Goal: Browse casually: Explore the website without a specific task or goal

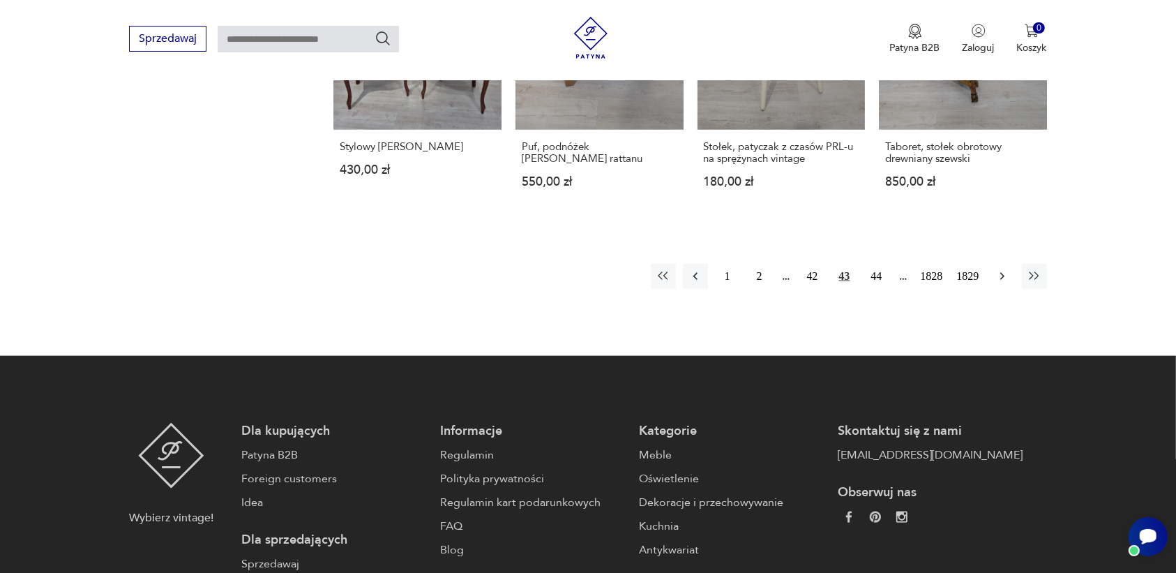
click at [999, 272] on icon "button" at bounding box center [1002, 276] width 14 height 14
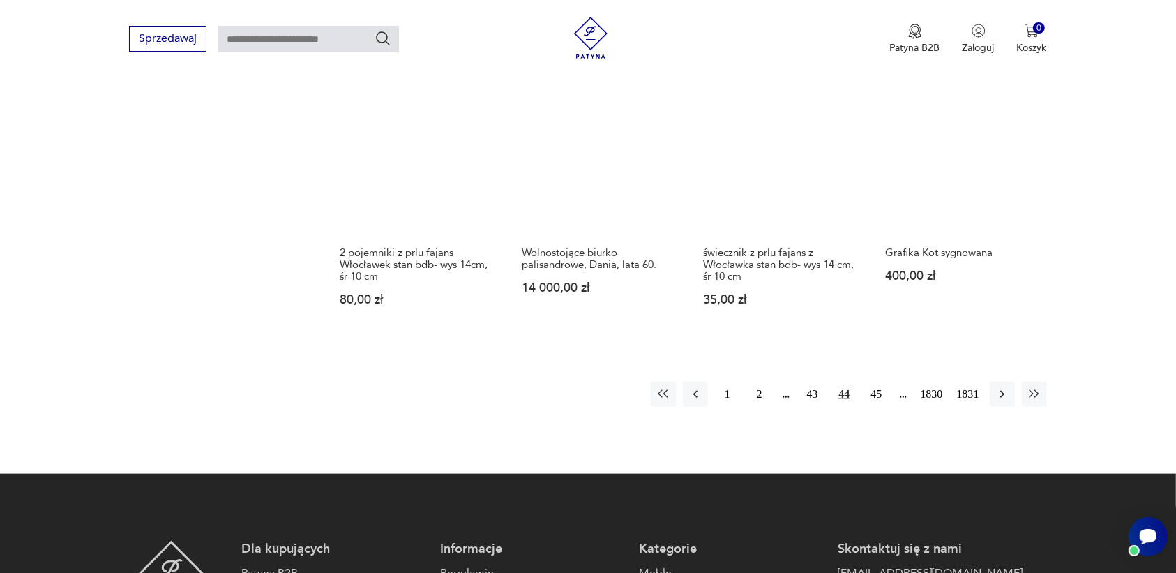
scroll to position [1313, 0]
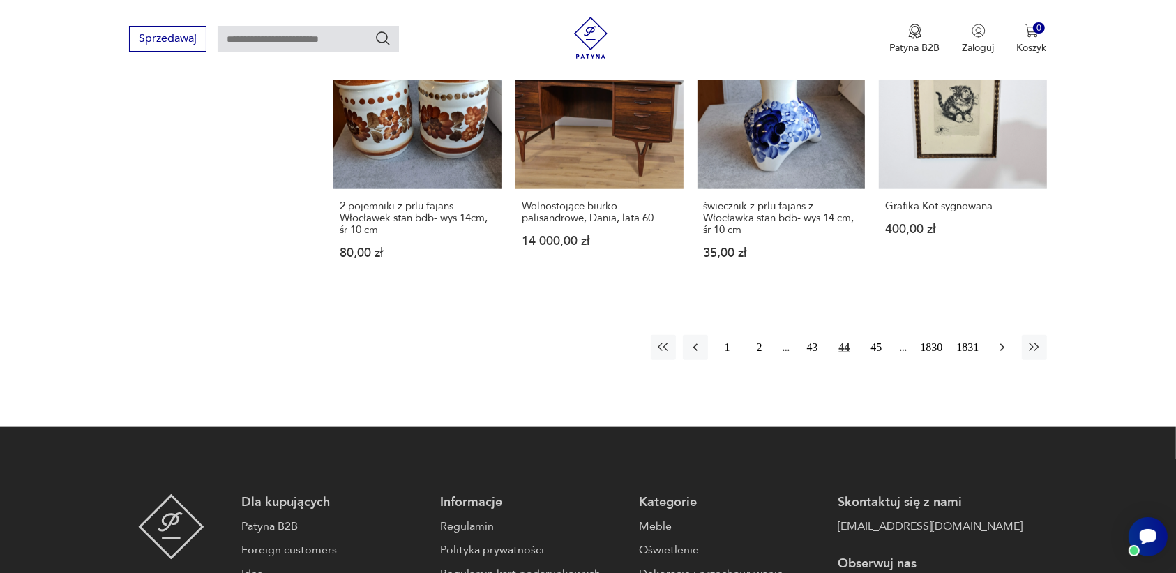
click at [1001, 340] on icon "button" at bounding box center [1002, 347] width 14 height 14
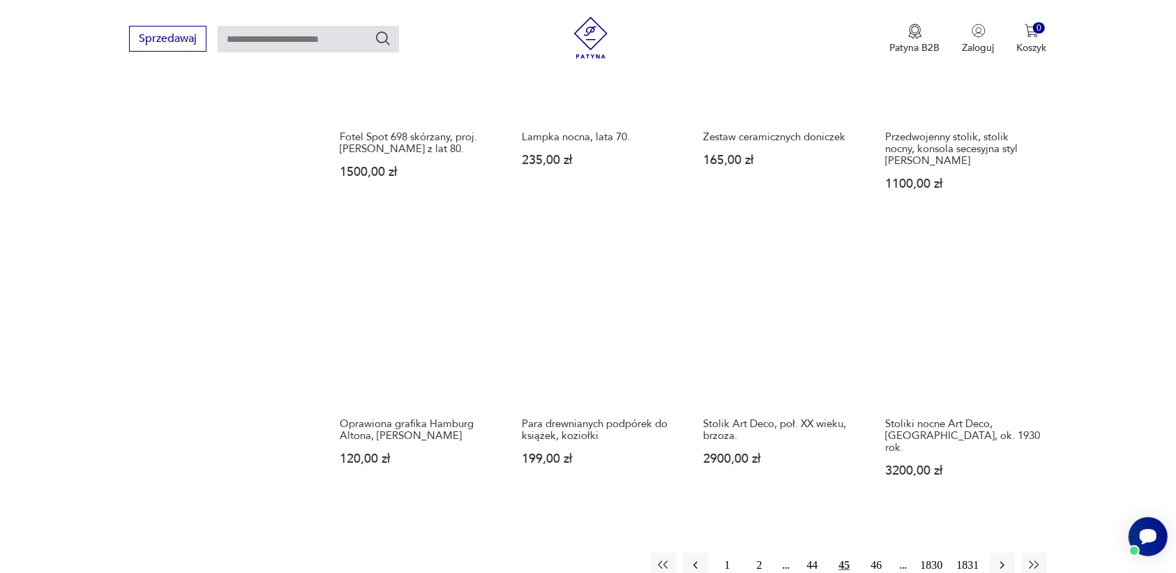
scroll to position [1139, 0]
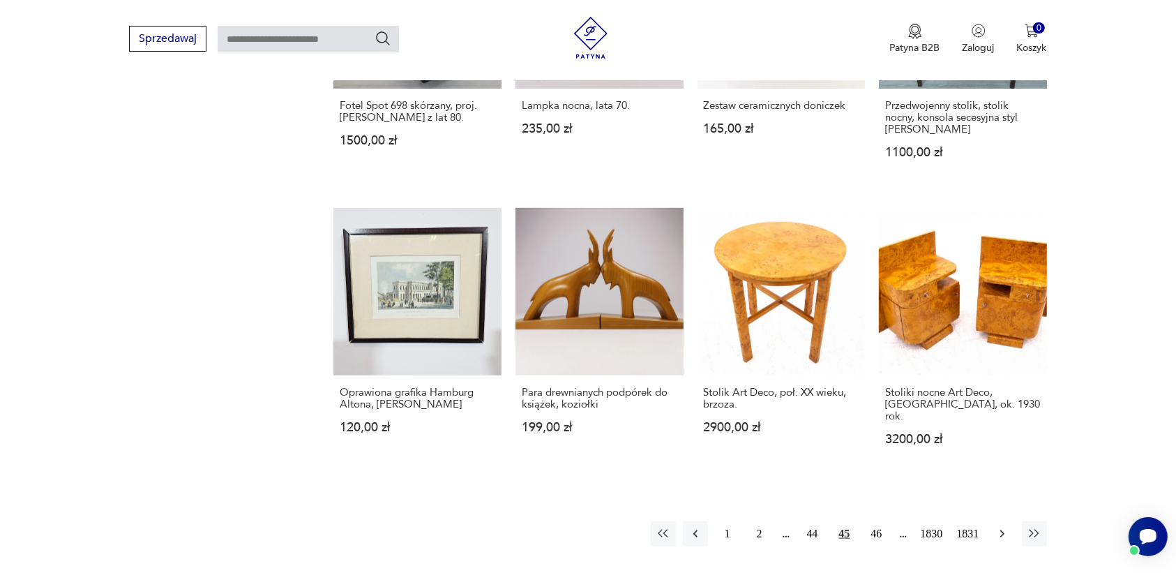
click at [997, 526] on icon "button" at bounding box center [1002, 533] width 14 height 14
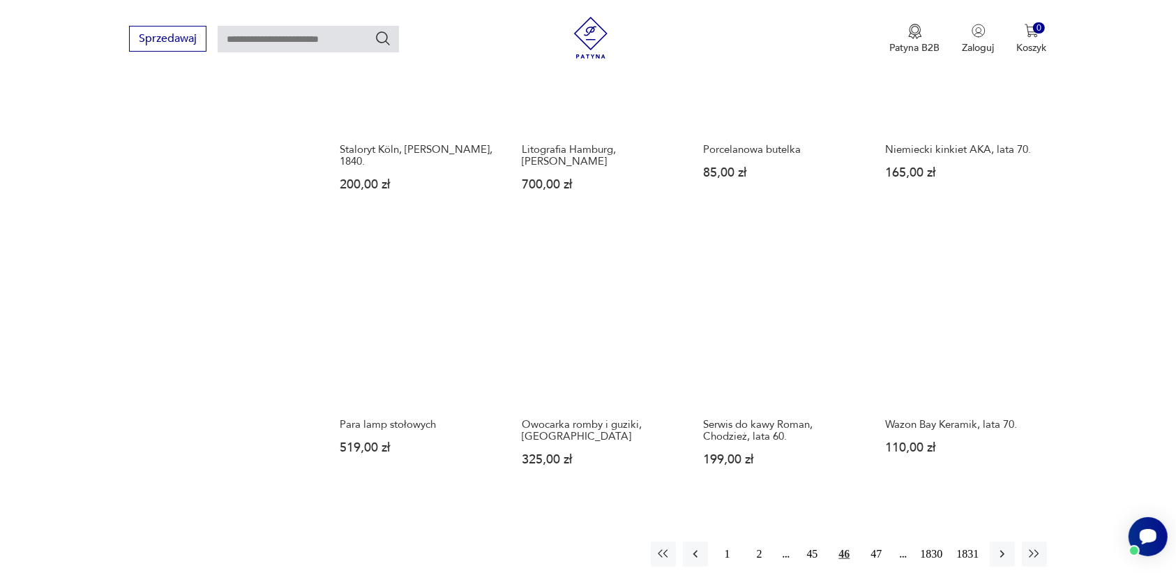
scroll to position [1139, 0]
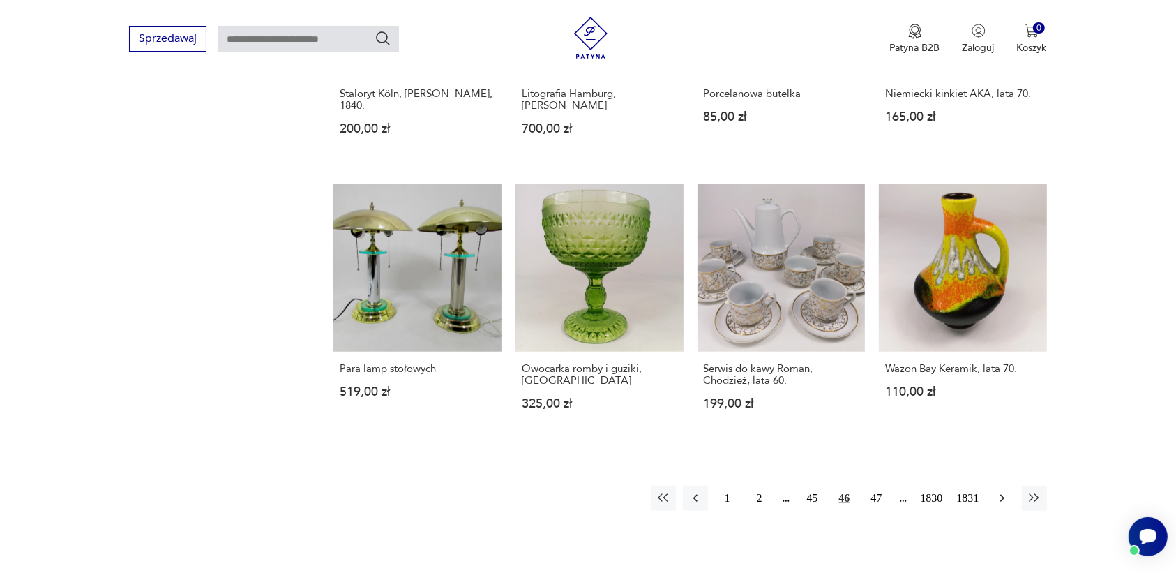
click at [998, 491] on icon "button" at bounding box center [1002, 498] width 14 height 14
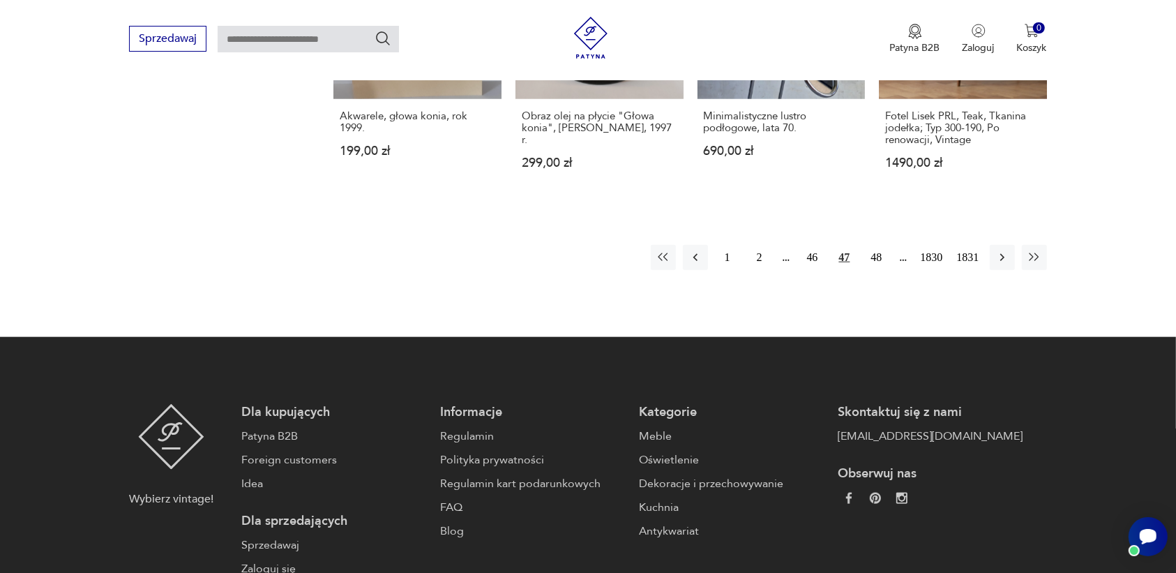
scroll to position [1313, 0]
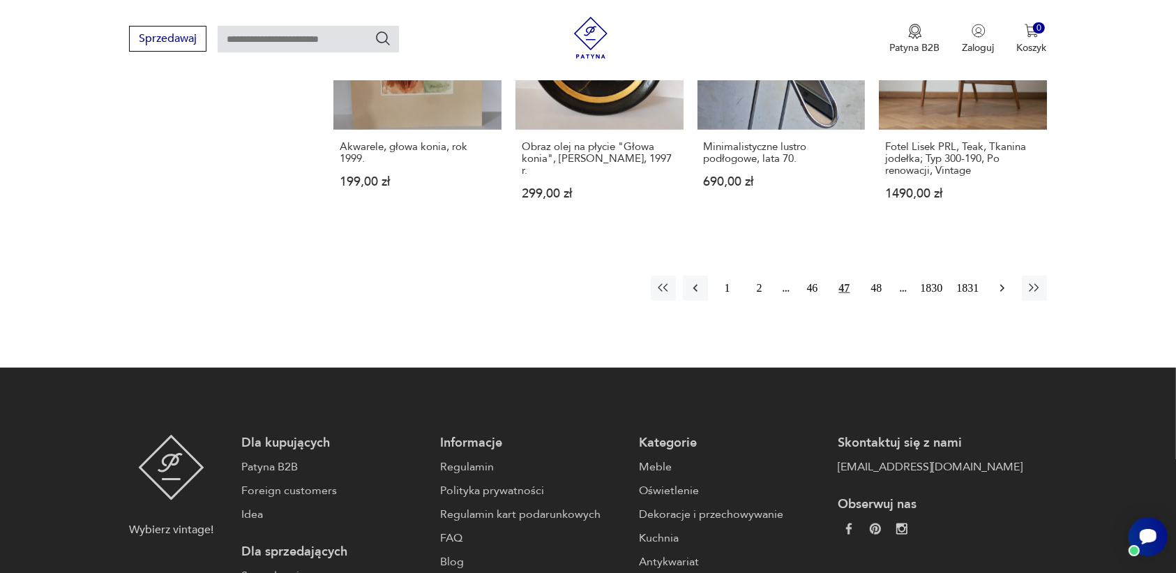
click at [1001, 284] on icon "button" at bounding box center [1002, 288] width 14 height 14
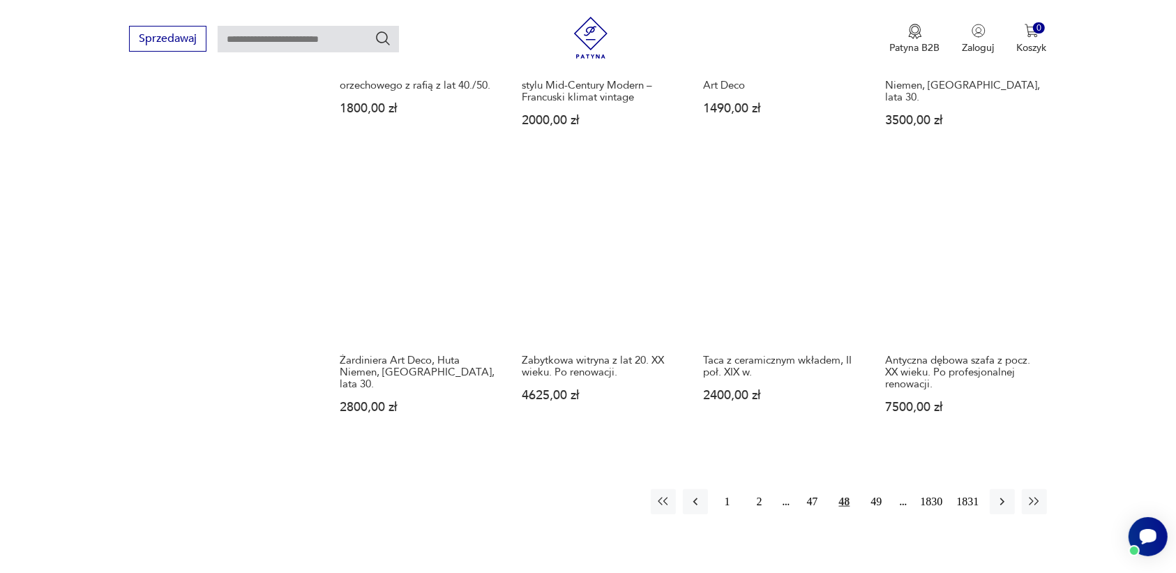
scroll to position [1139, 0]
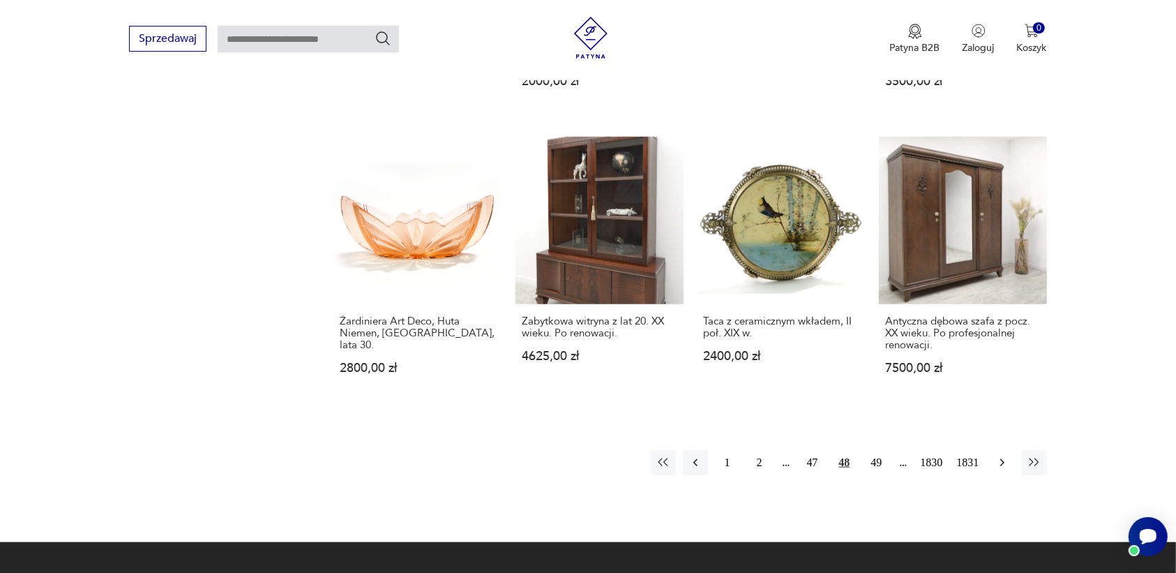
click at [999, 450] on button "button" at bounding box center [1002, 462] width 25 height 25
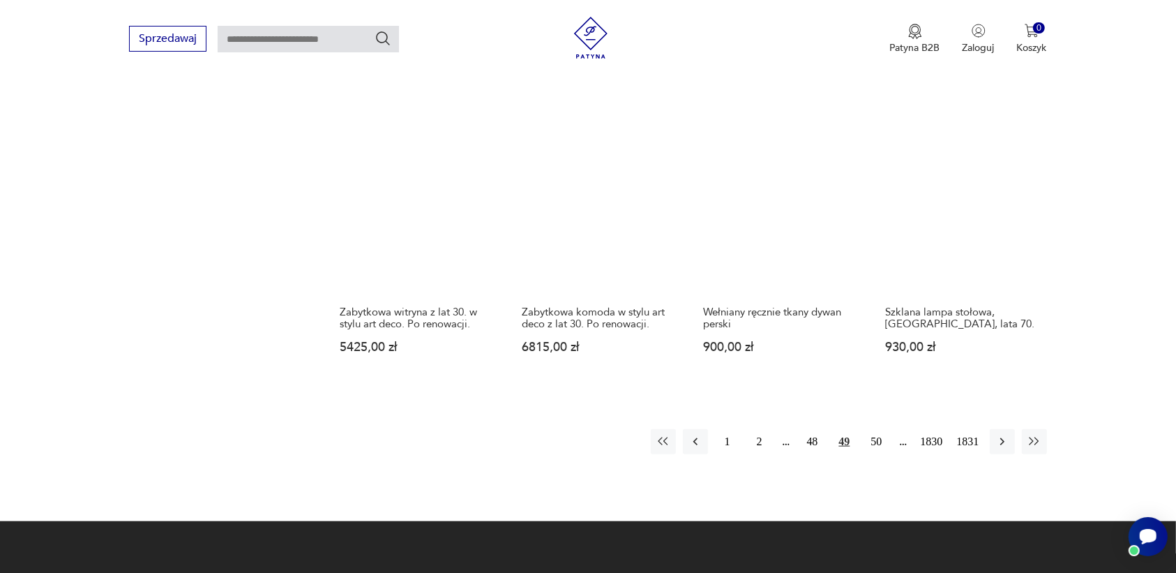
scroll to position [1226, 0]
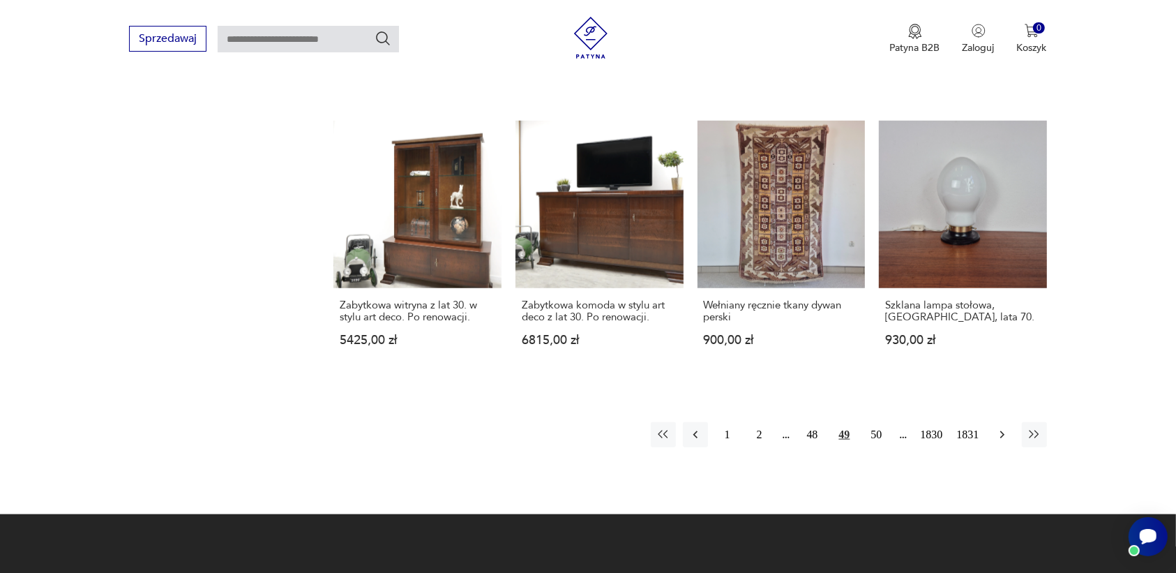
click at [996, 427] on icon "button" at bounding box center [1002, 434] width 14 height 14
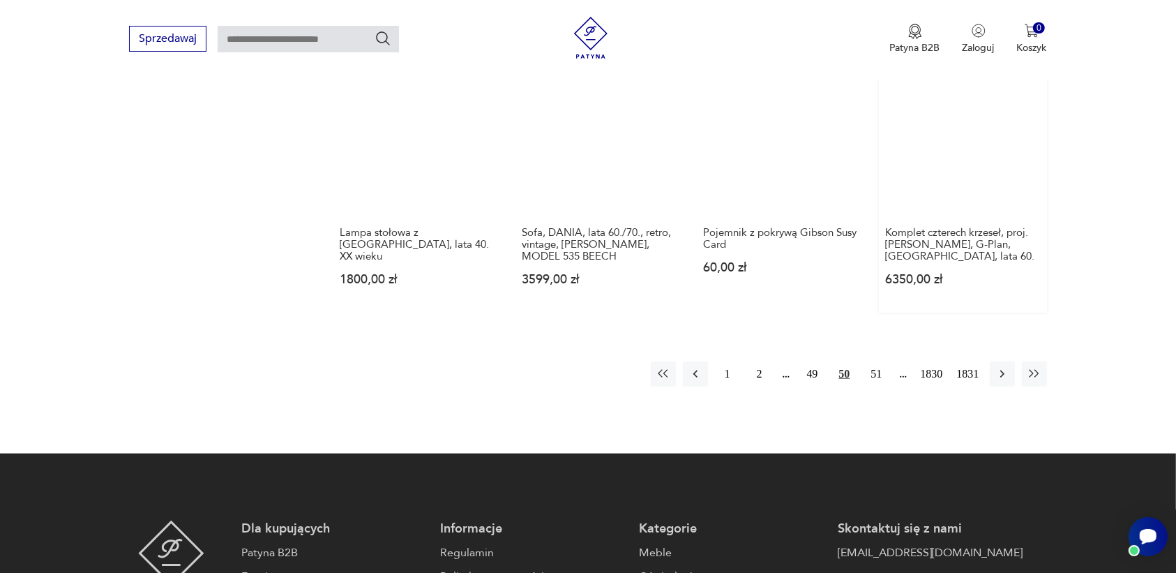
scroll to position [1313, 0]
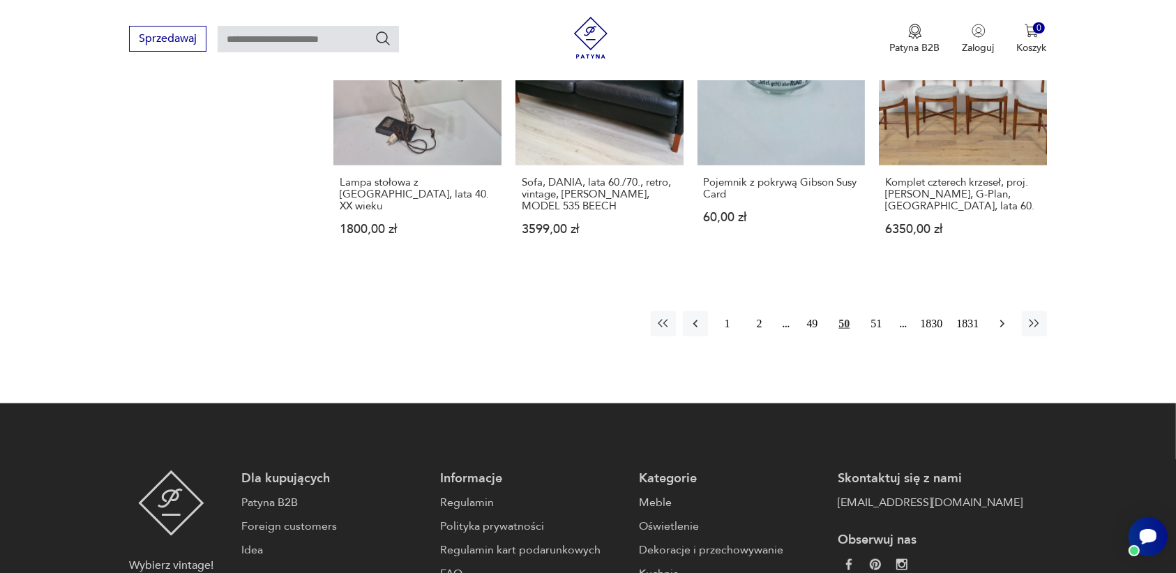
click at [999, 317] on icon "button" at bounding box center [1002, 324] width 14 height 14
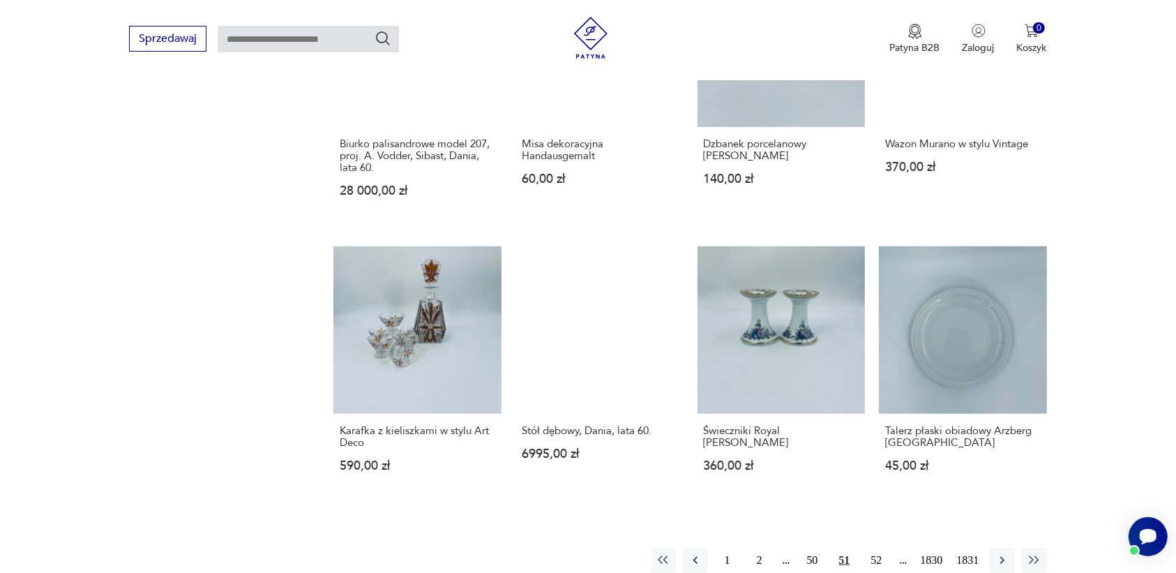
scroll to position [1313, 0]
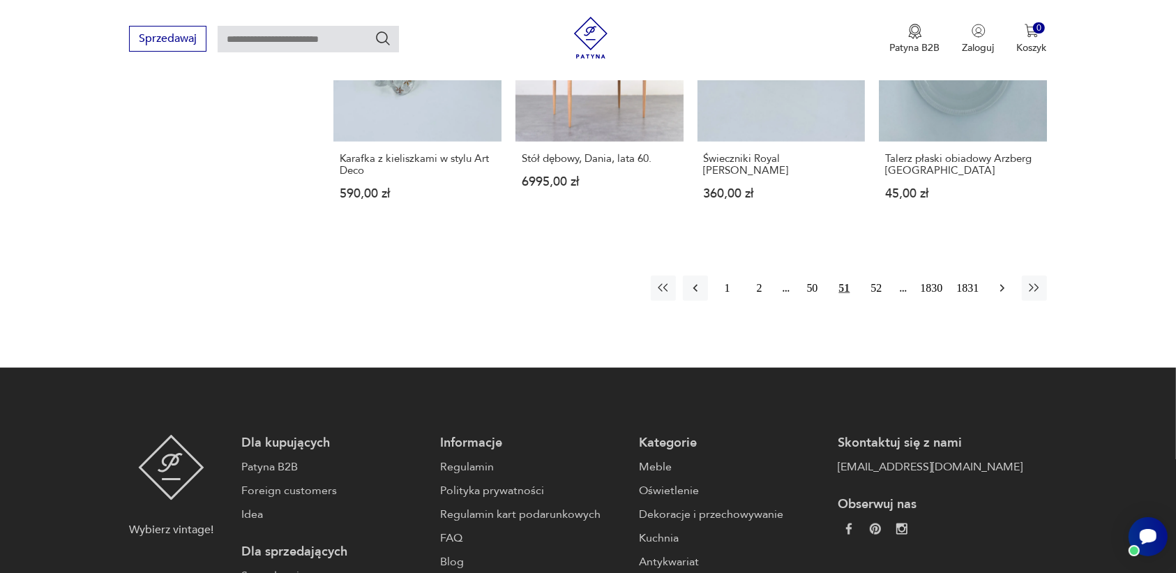
click at [1001, 285] on icon "button" at bounding box center [1001, 289] width 4 height 8
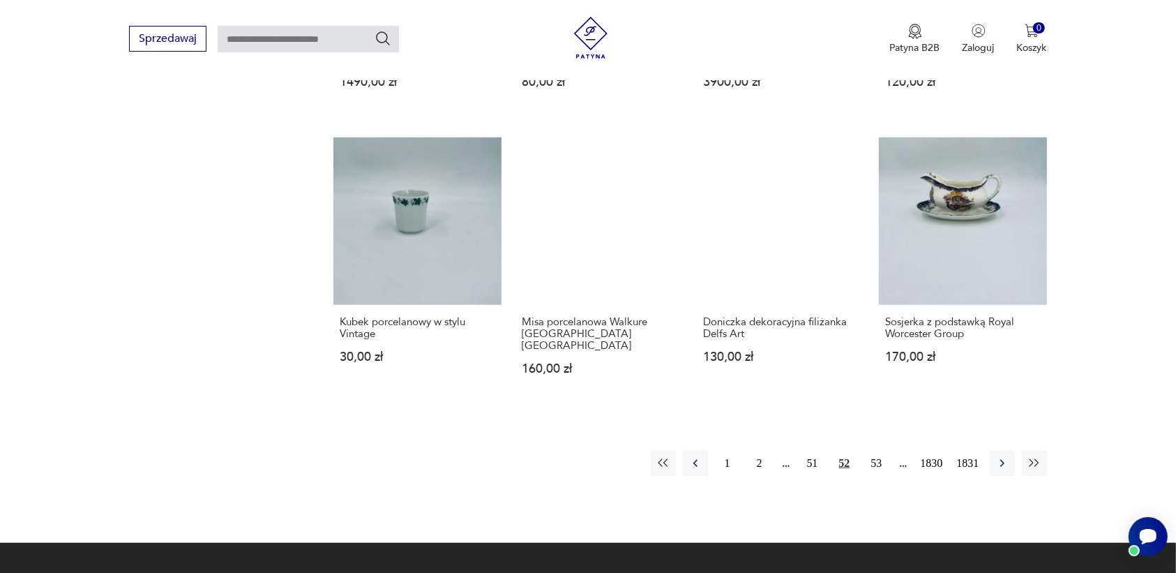
scroll to position [1226, 0]
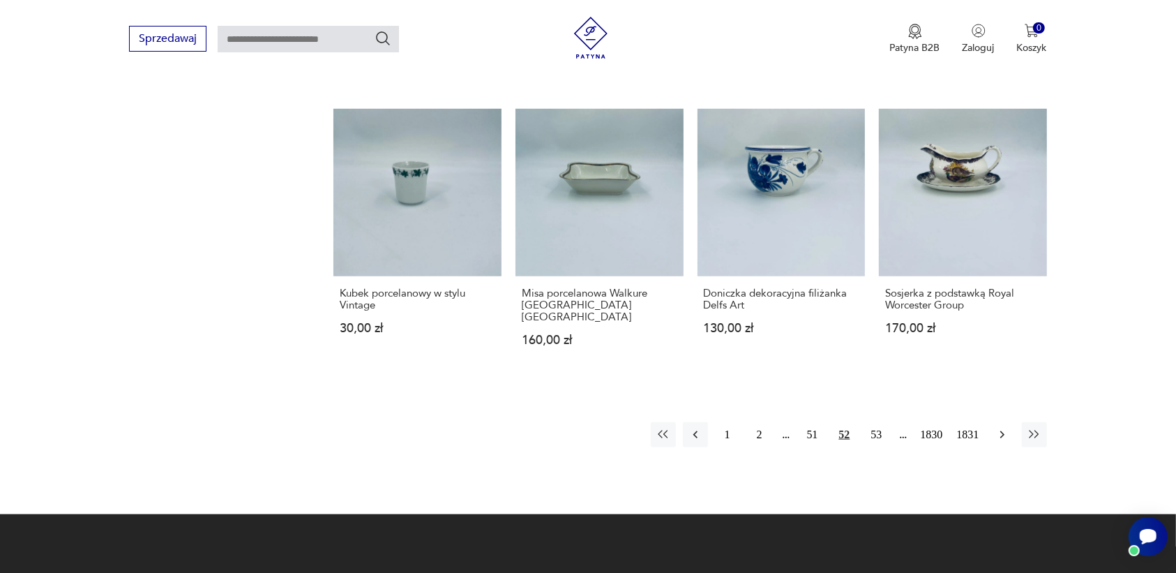
click at [1002, 427] on icon "button" at bounding box center [1002, 434] width 14 height 14
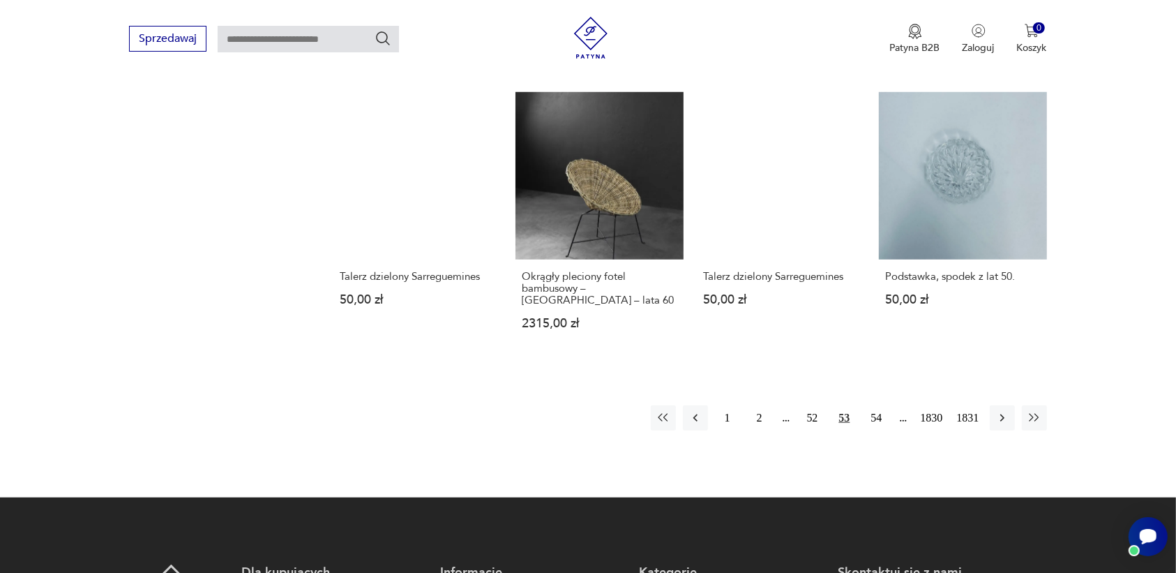
scroll to position [1226, 0]
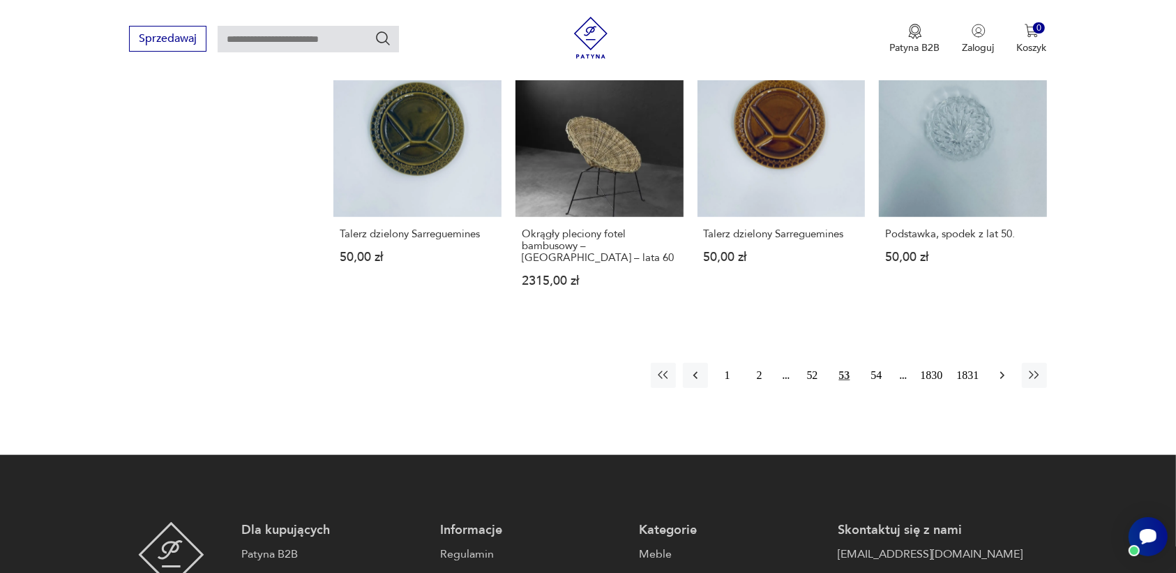
click at [997, 368] on icon "button" at bounding box center [1002, 375] width 14 height 14
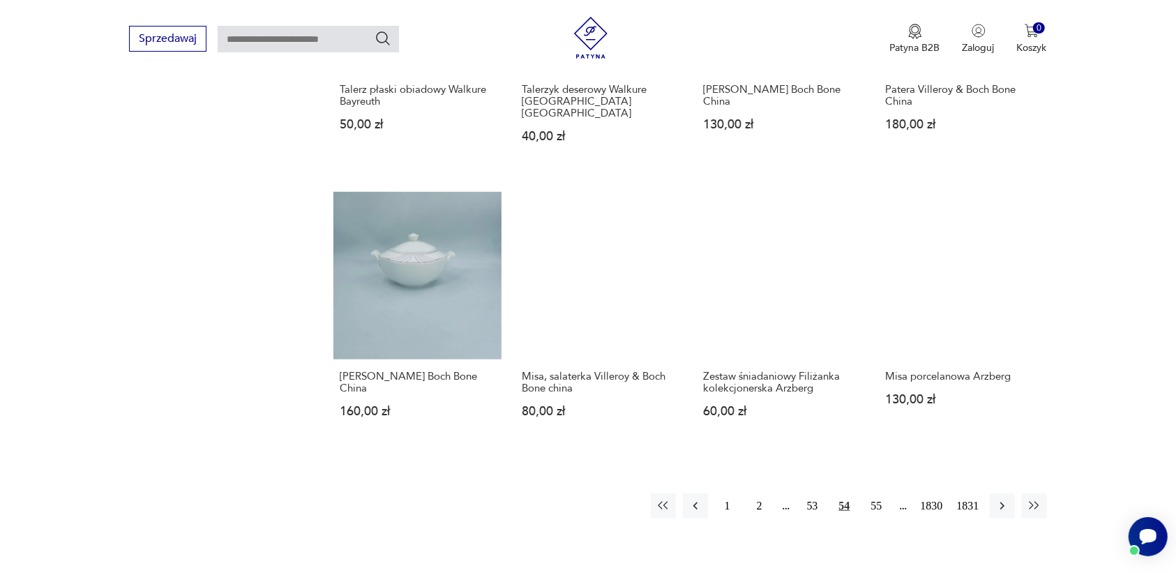
scroll to position [1139, 0]
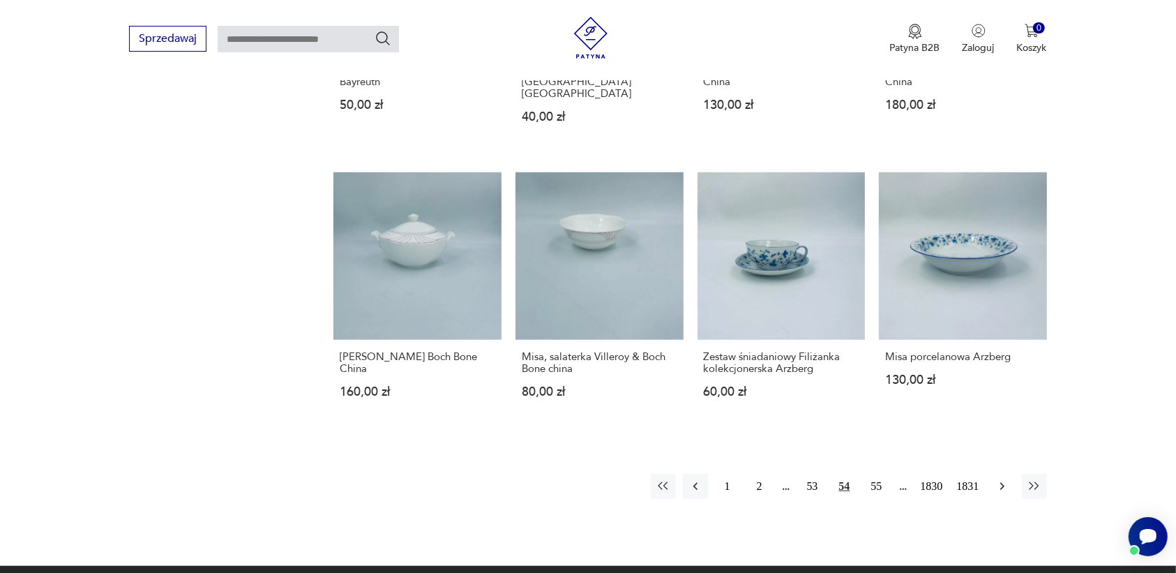
click at [997, 479] on icon "button" at bounding box center [1002, 486] width 14 height 14
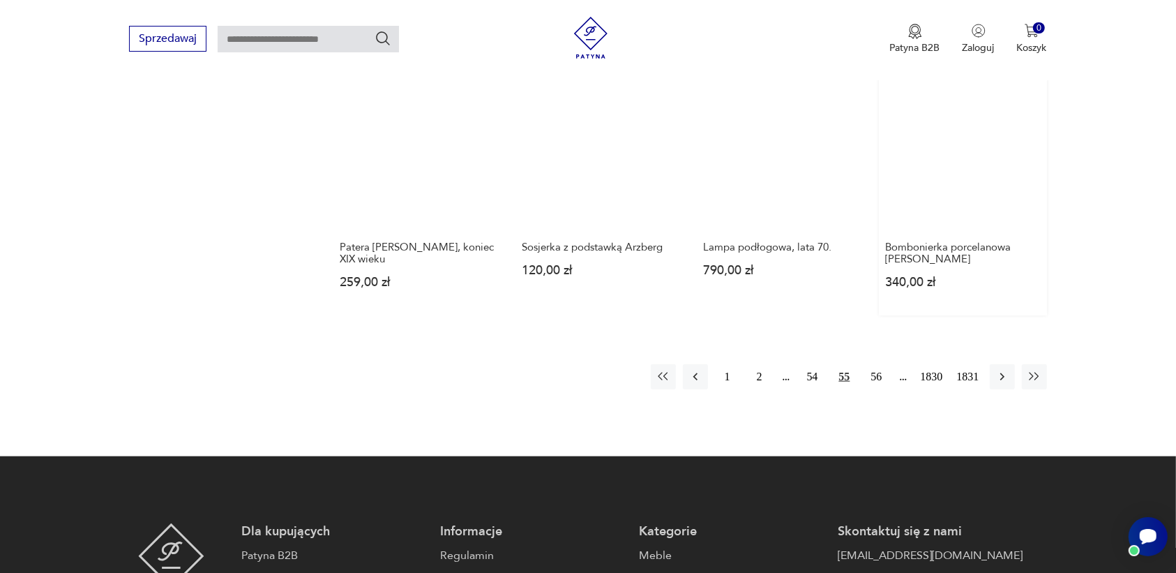
scroll to position [1226, 0]
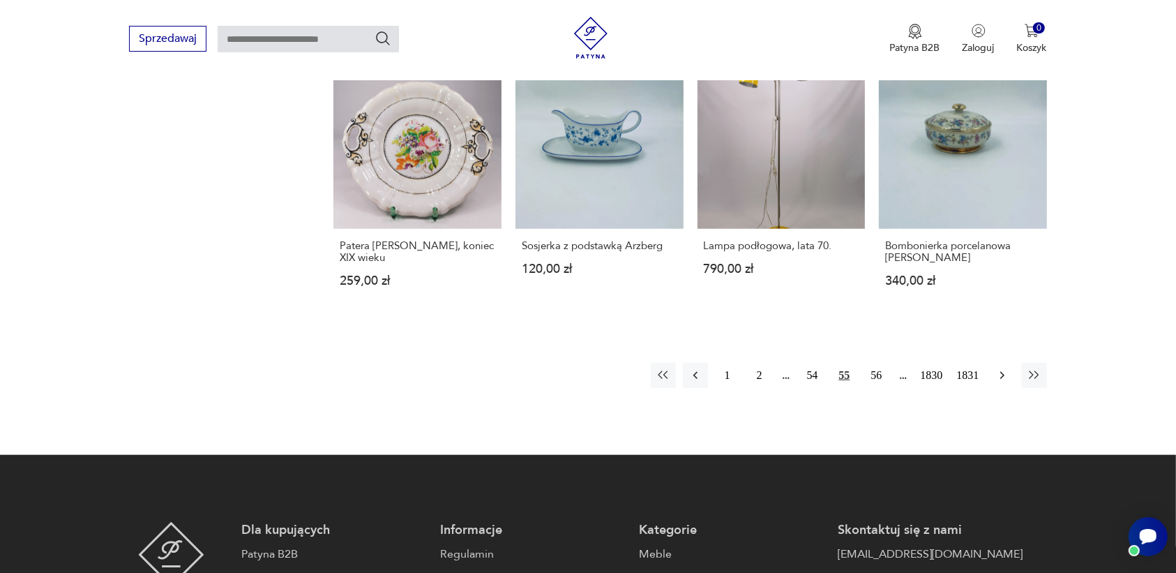
click at [999, 368] on icon "button" at bounding box center [1002, 375] width 14 height 14
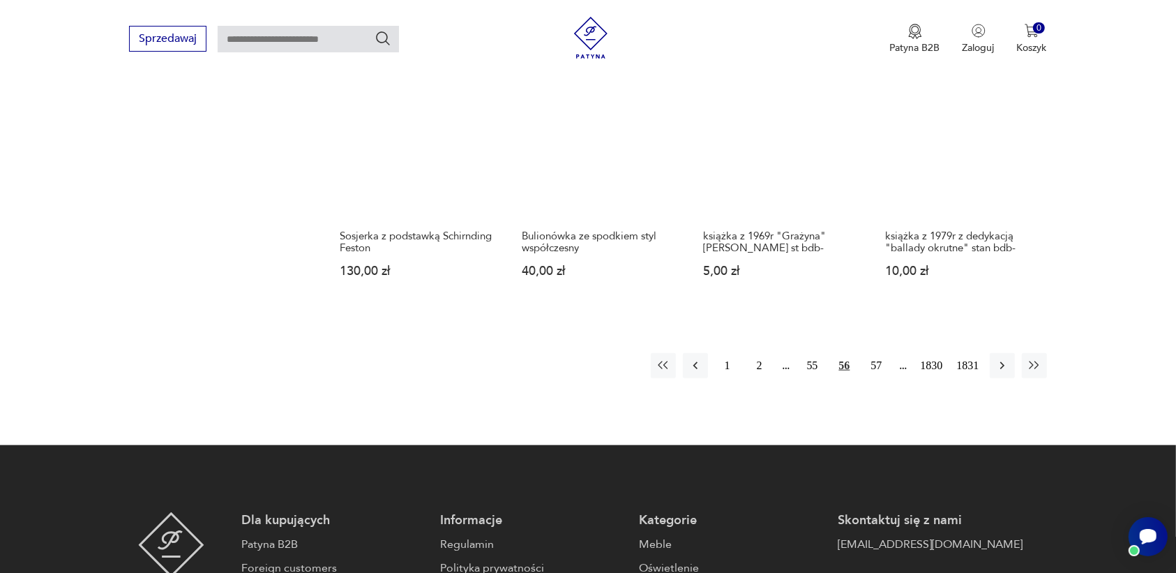
scroll to position [1313, 0]
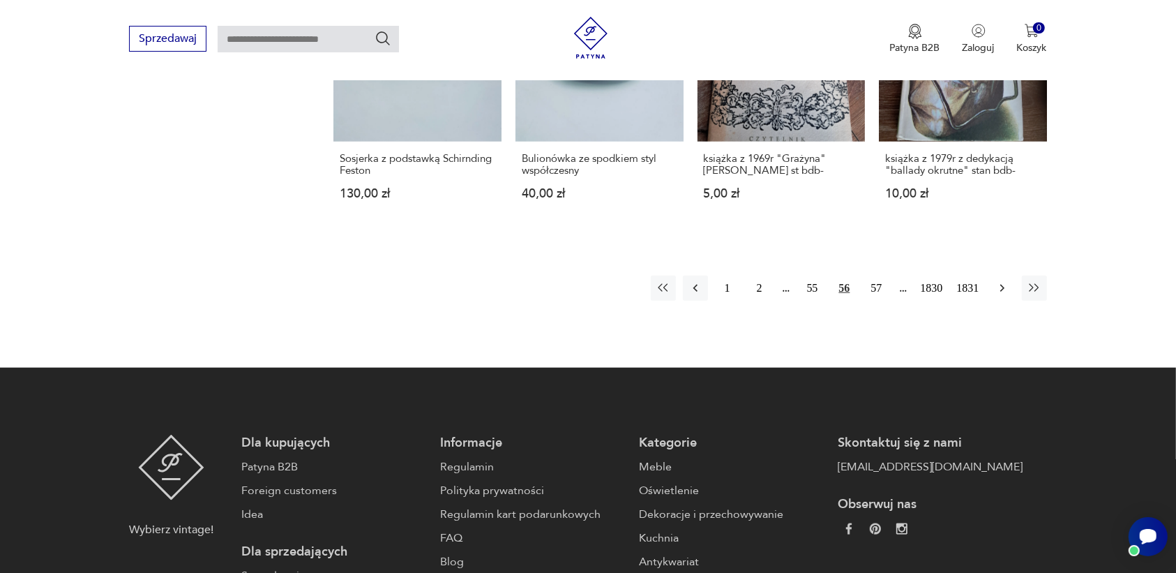
click at [998, 285] on icon "button" at bounding box center [1002, 288] width 14 height 14
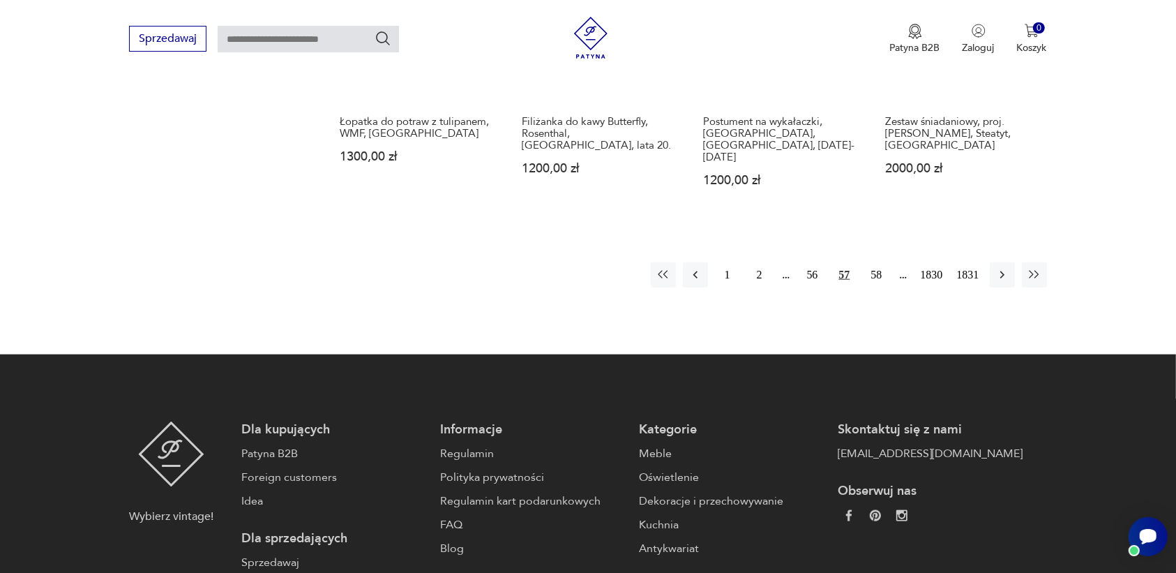
scroll to position [1487, 0]
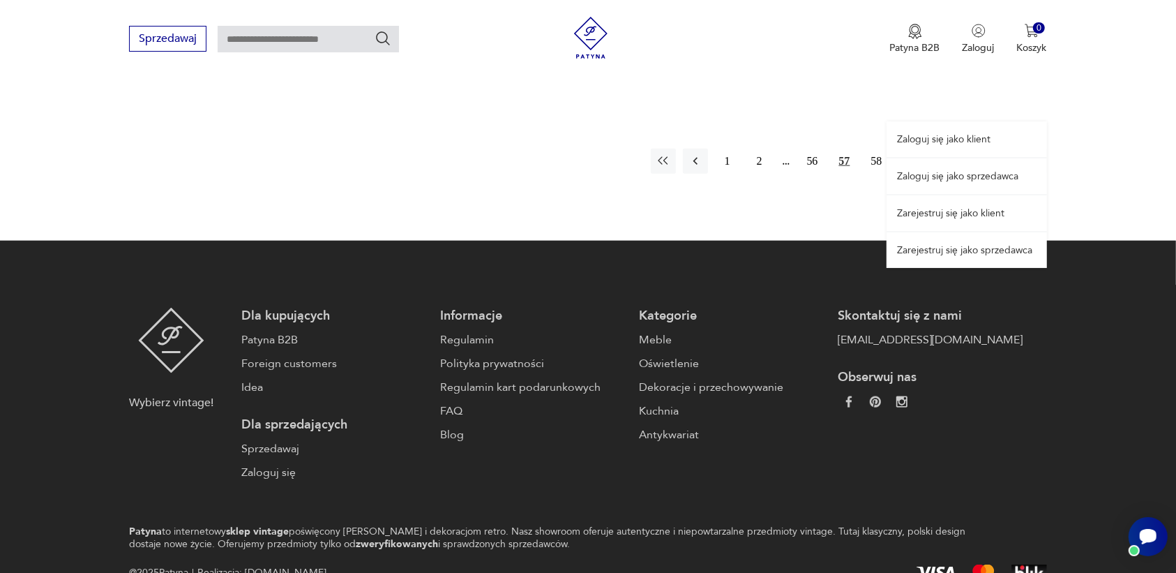
click at [997, 112] on div "Zaloguj się jako klient Zaloguj się jako sprzedawca Zarejestruj się jako klient…" at bounding box center [966, 162] width 160 height 212
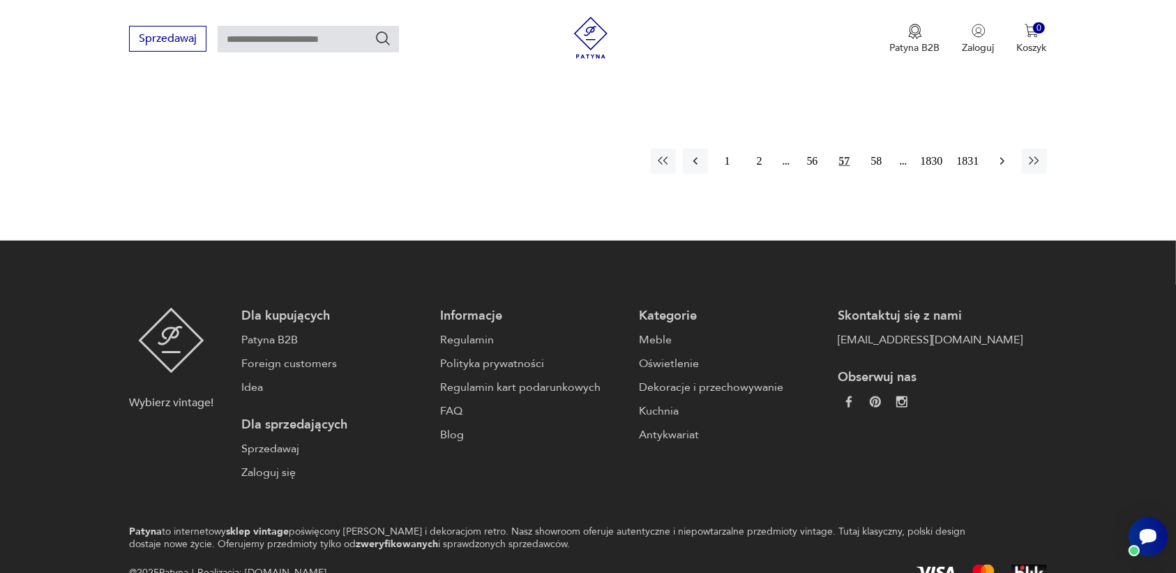
click at [999, 154] on icon "button" at bounding box center [1002, 161] width 14 height 14
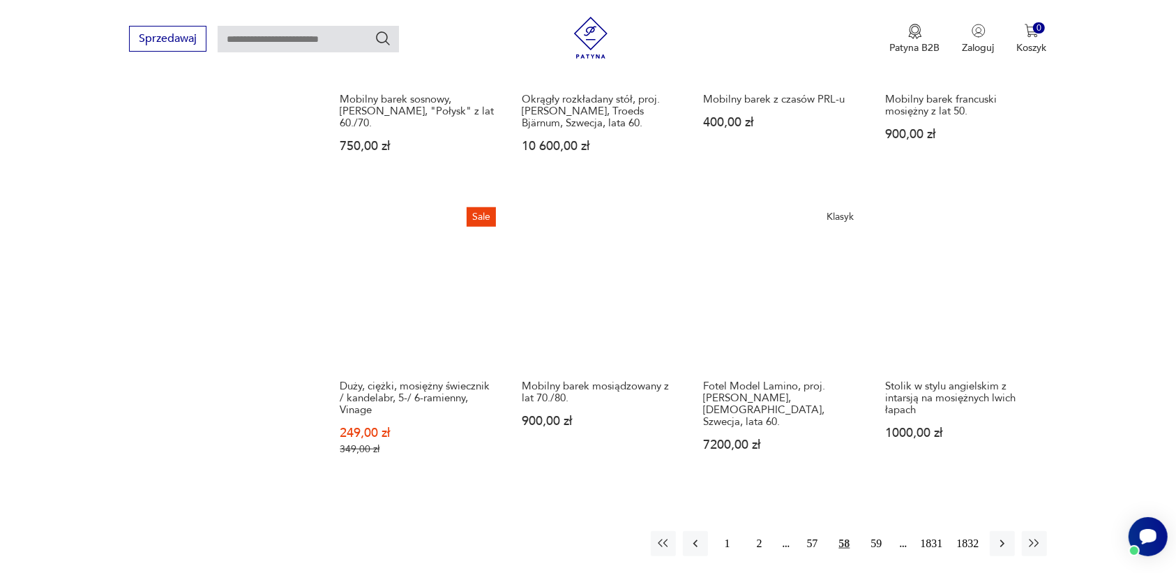
scroll to position [1139, 0]
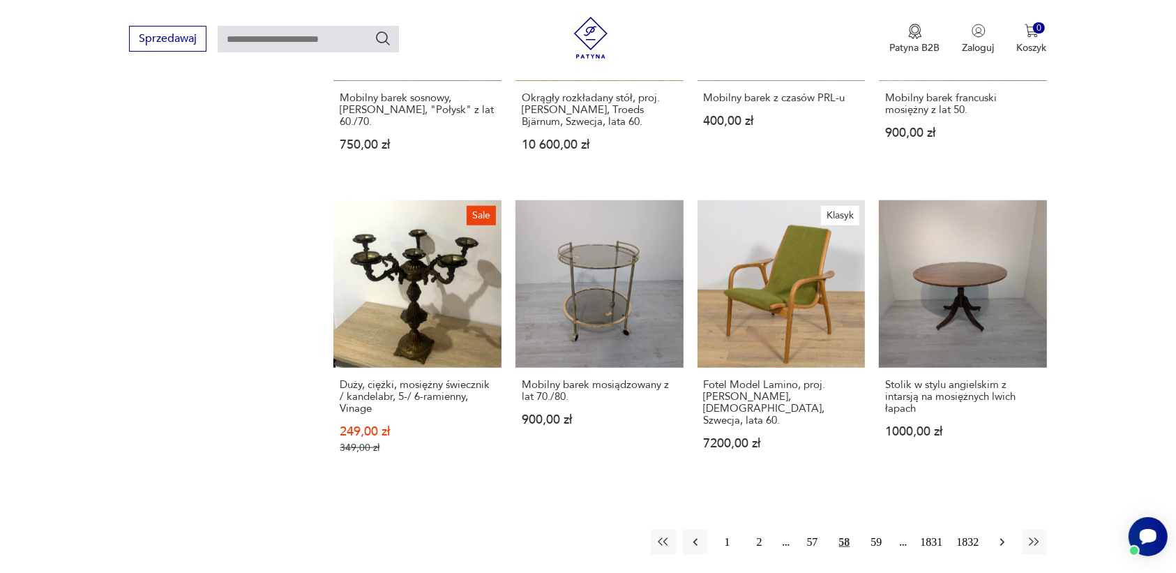
click at [999, 535] on icon "button" at bounding box center [1002, 542] width 14 height 14
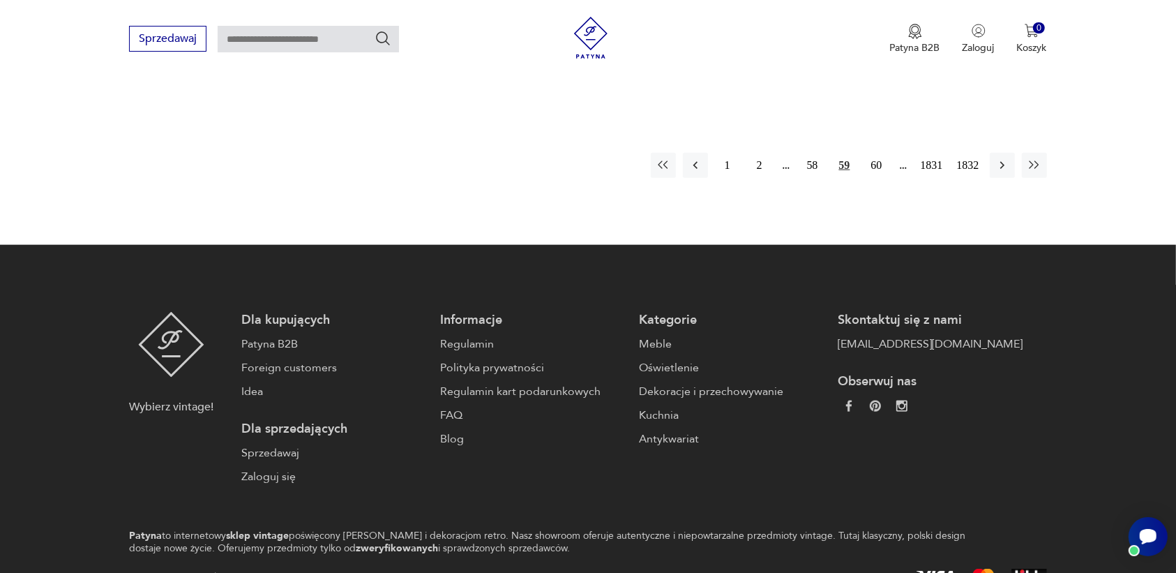
scroll to position [1313, 0]
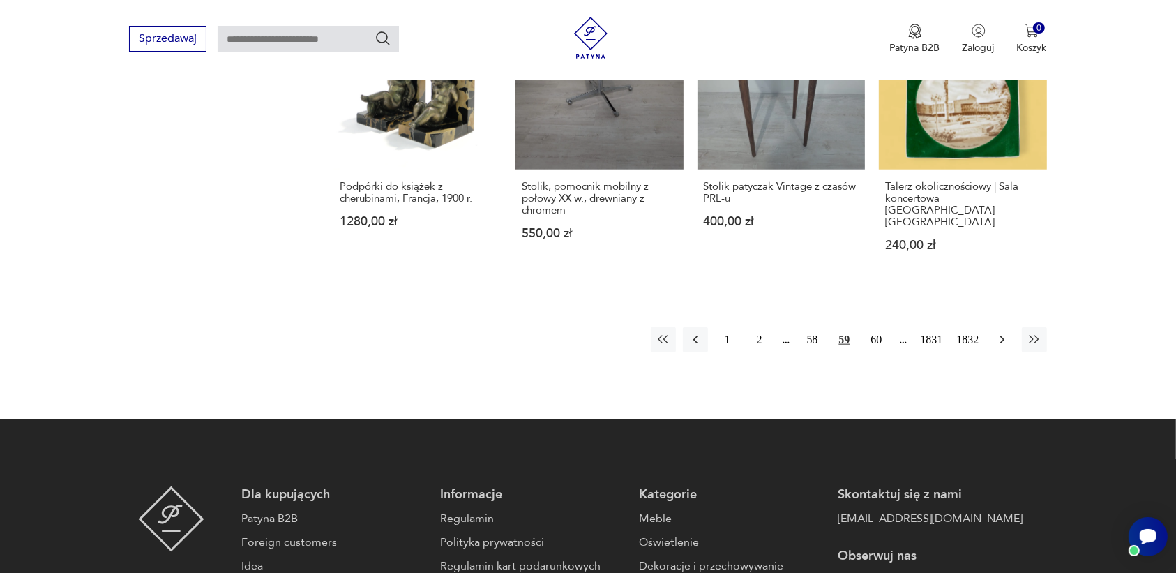
click at [1002, 336] on icon "button" at bounding box center [1001, 340] width 4 height 8
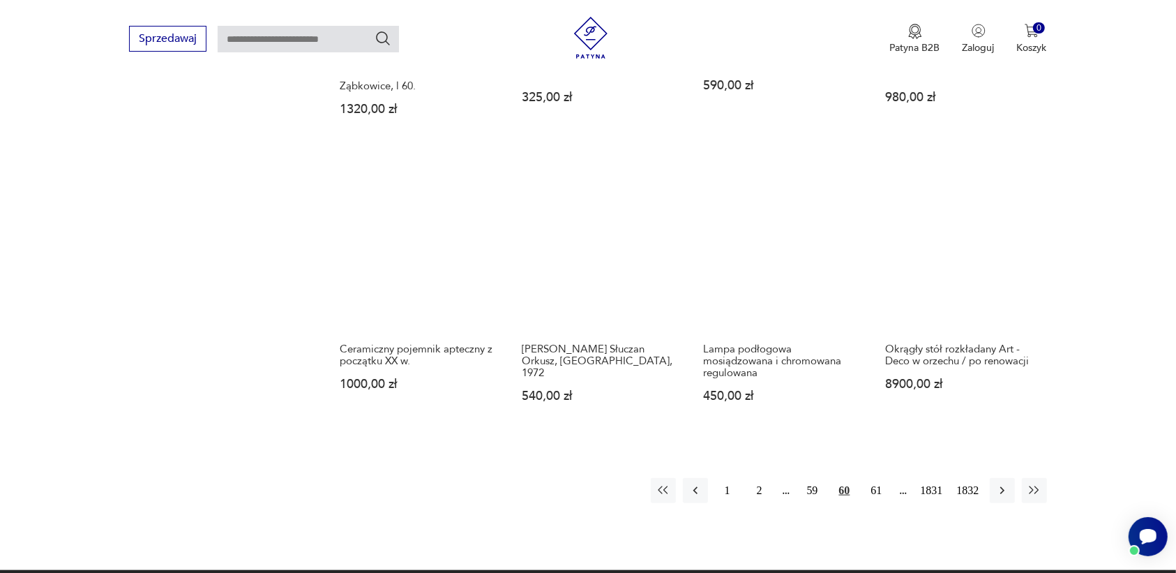
scroll to position [1139, 0]
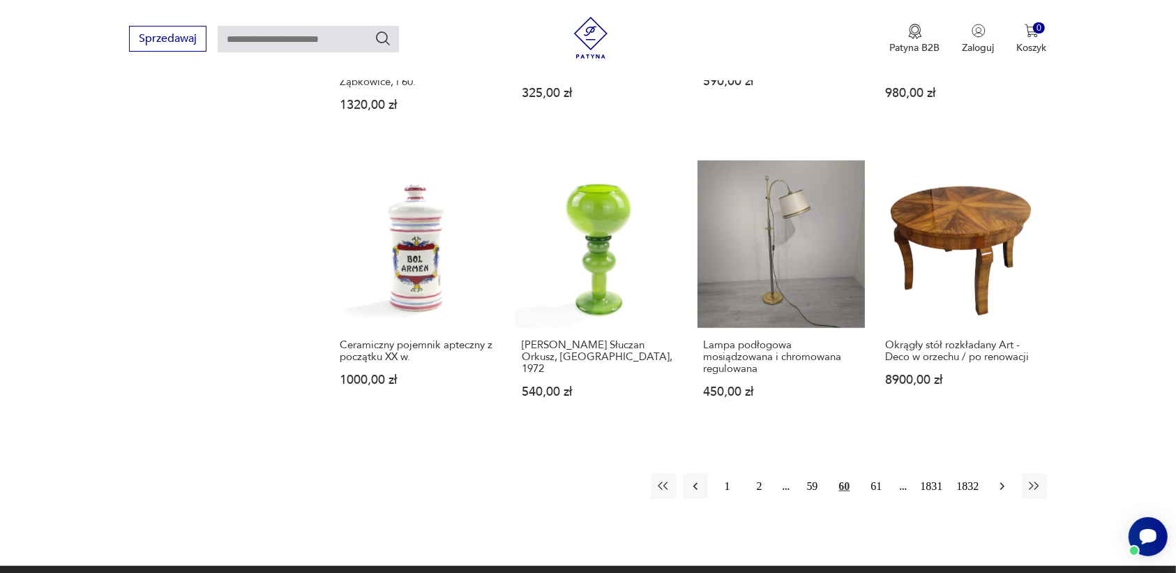
click at [1001, 483] on icon "button" at bounding box center [1001, 487] width 4 height 8
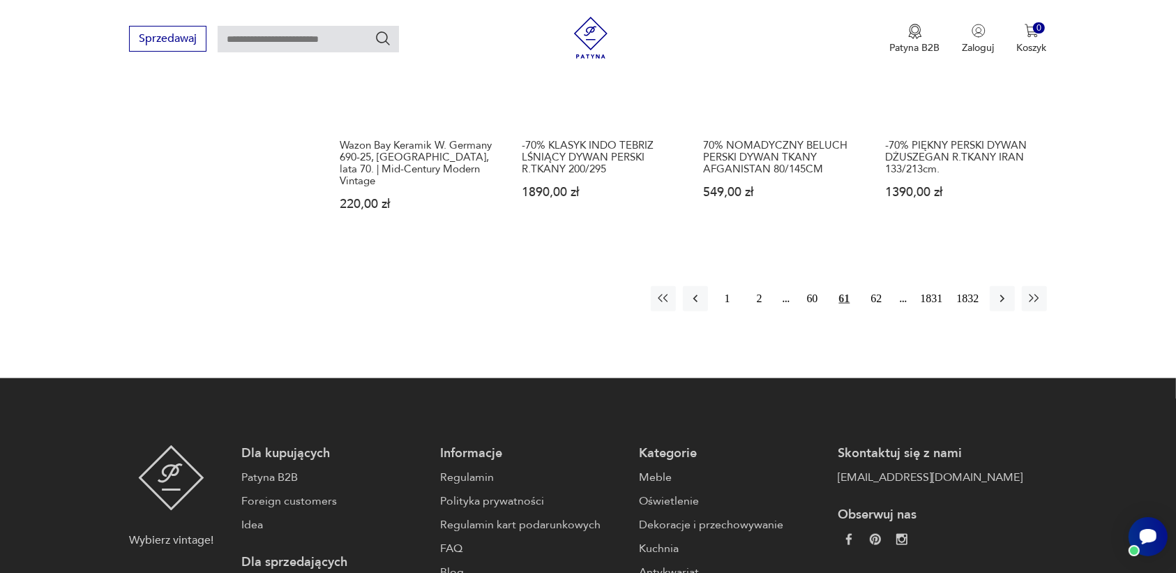
scroll to position [1313, 0]
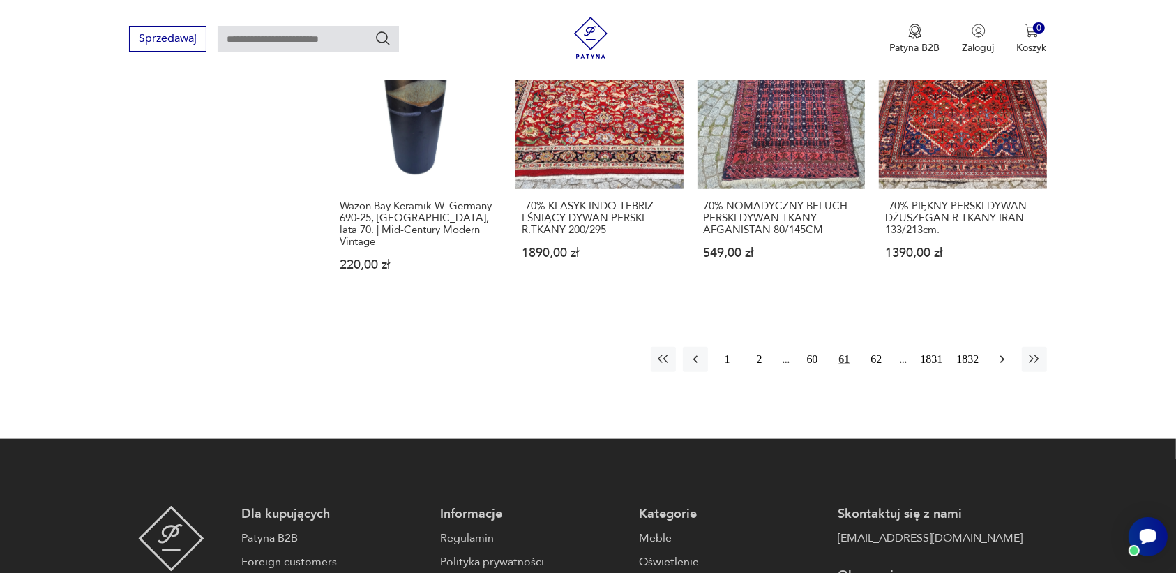
click at [999, 352] on icon "button" at bounding box center [1002, 359] width 14 height 14
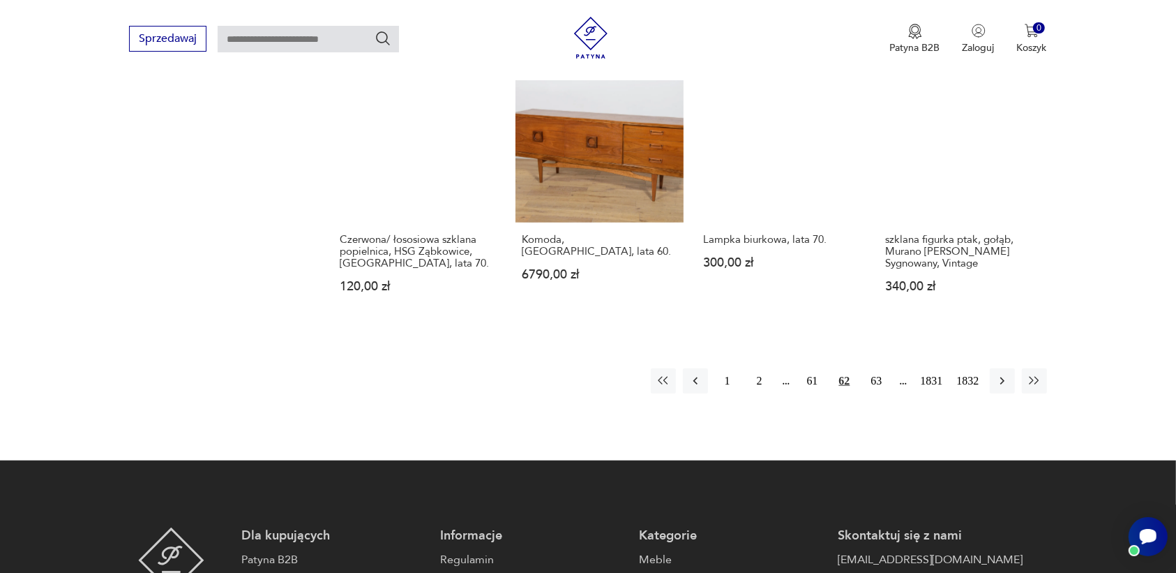
scroll to position [1313, 0]
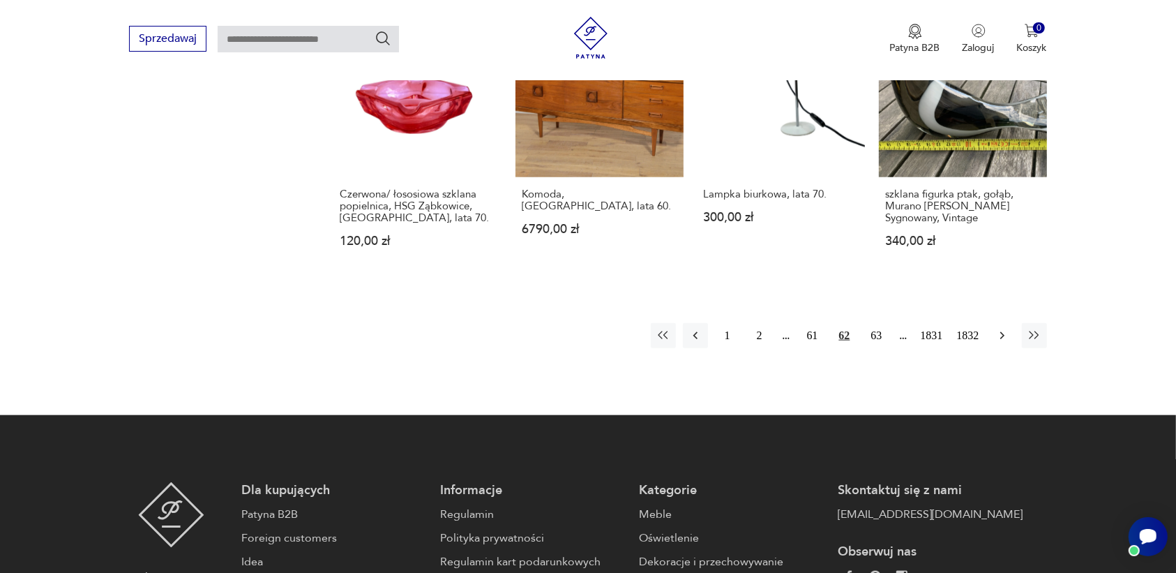
click at [1001, 328] on icon "button" at bounding box center [1002, 335] width 14 height 14
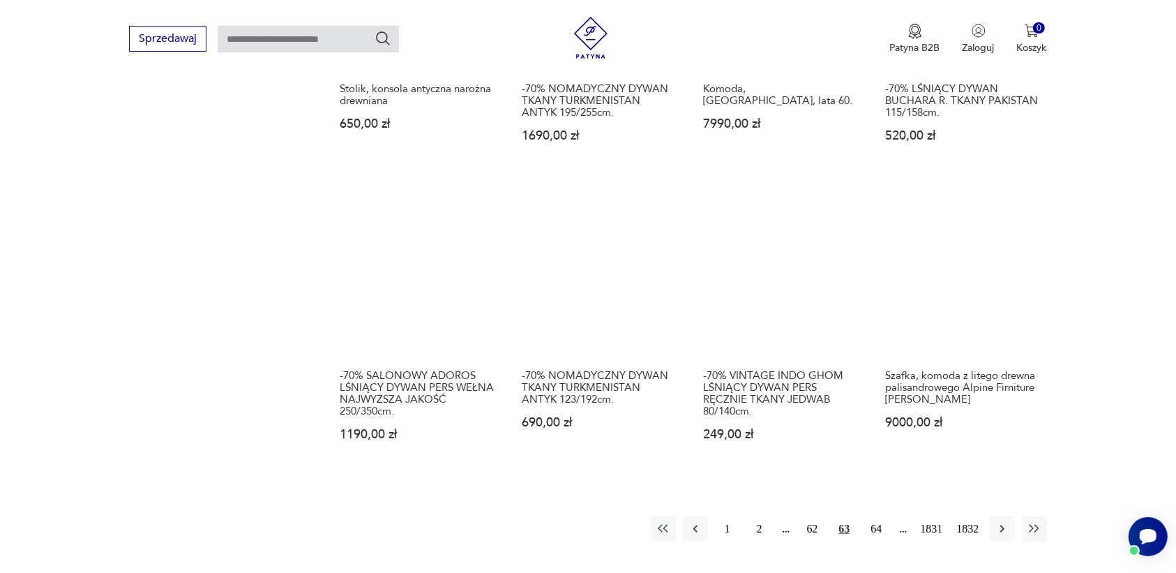
scroll to position [1139, 0]
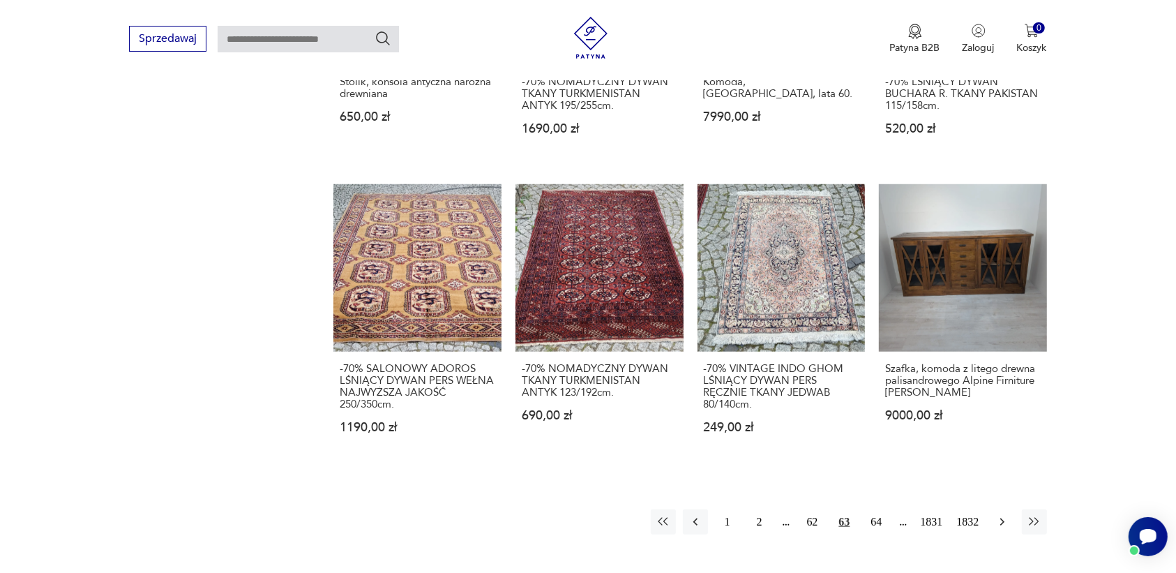
click at [998, 517] on icon "button" at bounding box center [1002, 522] width 14 height 14
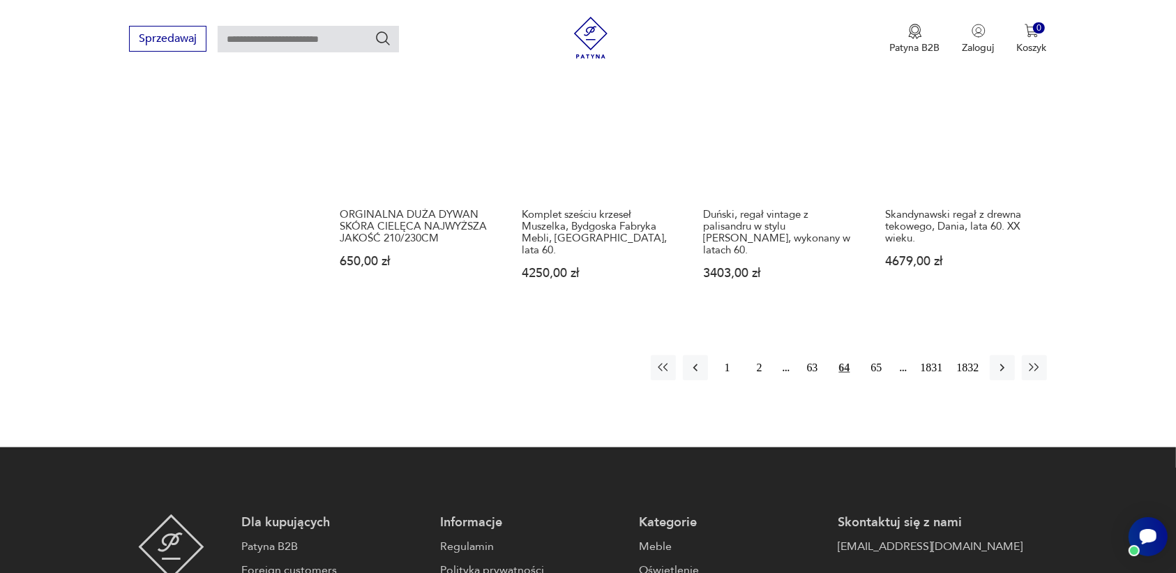
scroll to position [1313, 0]
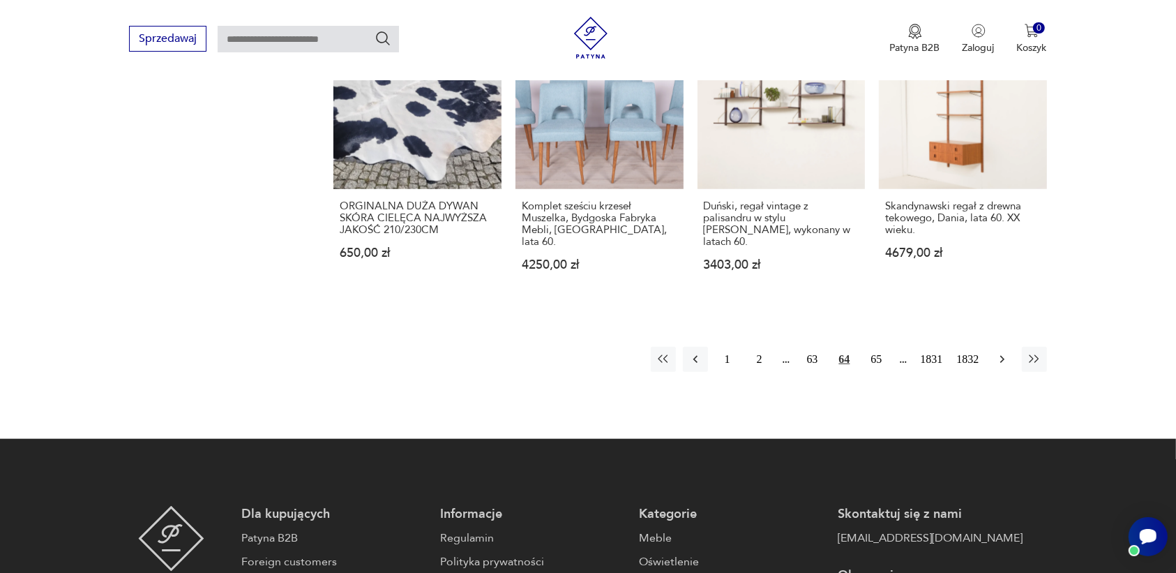
click at [996, 352] on icon "button" at bounding box center [1002, 359] width 14 height 14
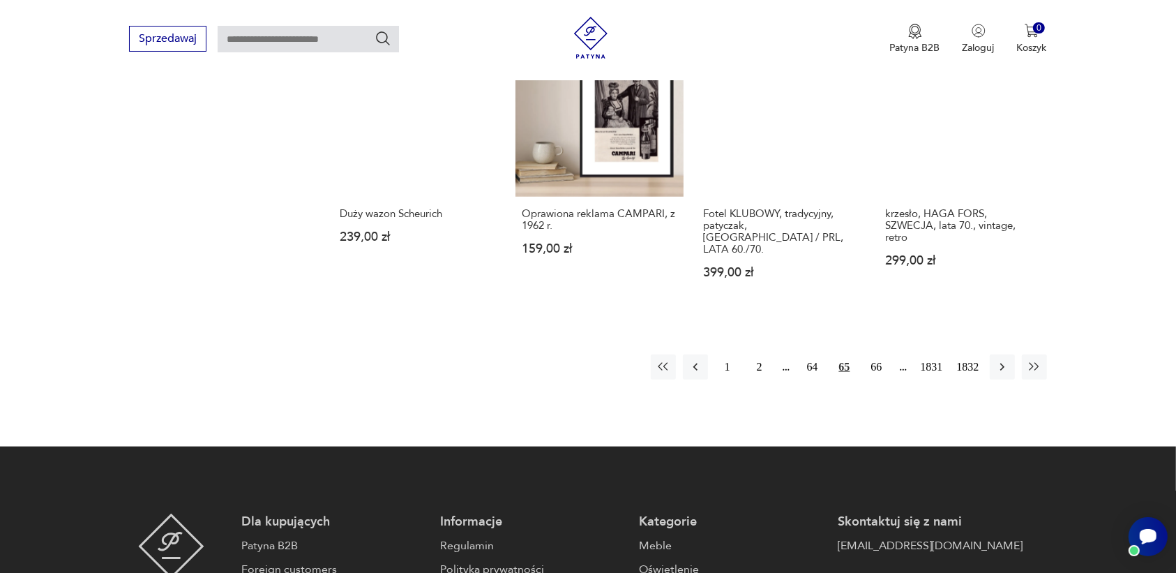
scroll to position [1313, 0]
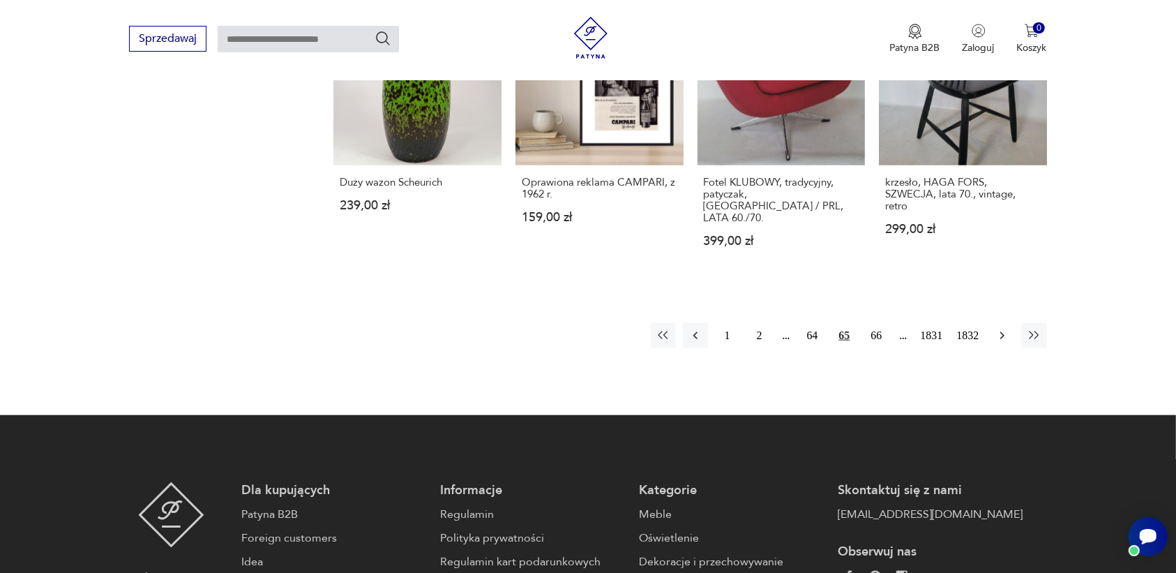
click at [999, 328] on icon "button" at bounding box center [1002, 335] width 14 height 14
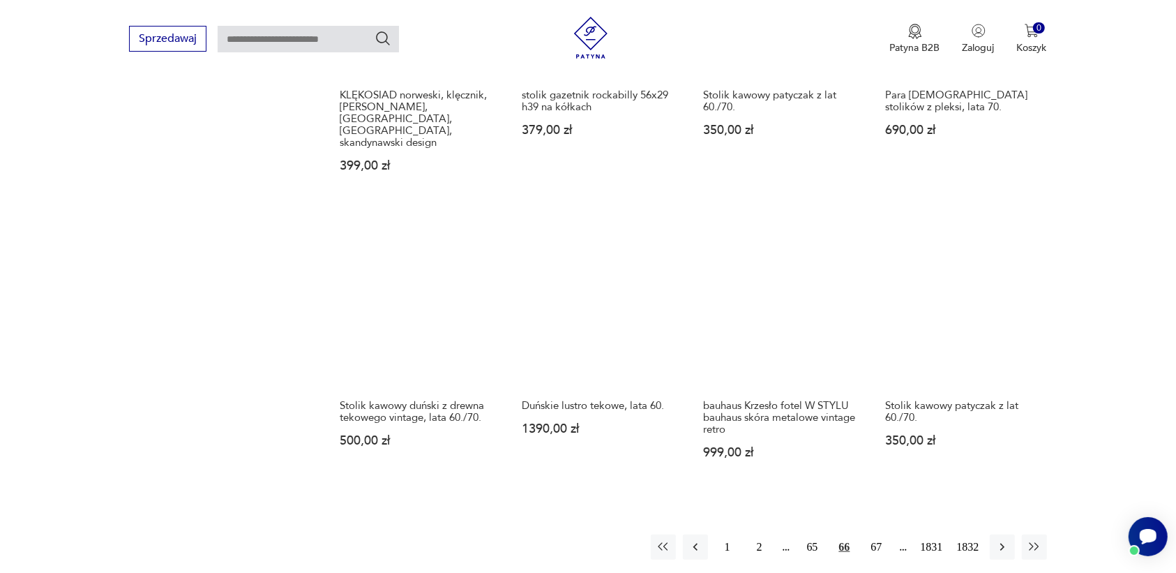
scroll to position [1313, 0]
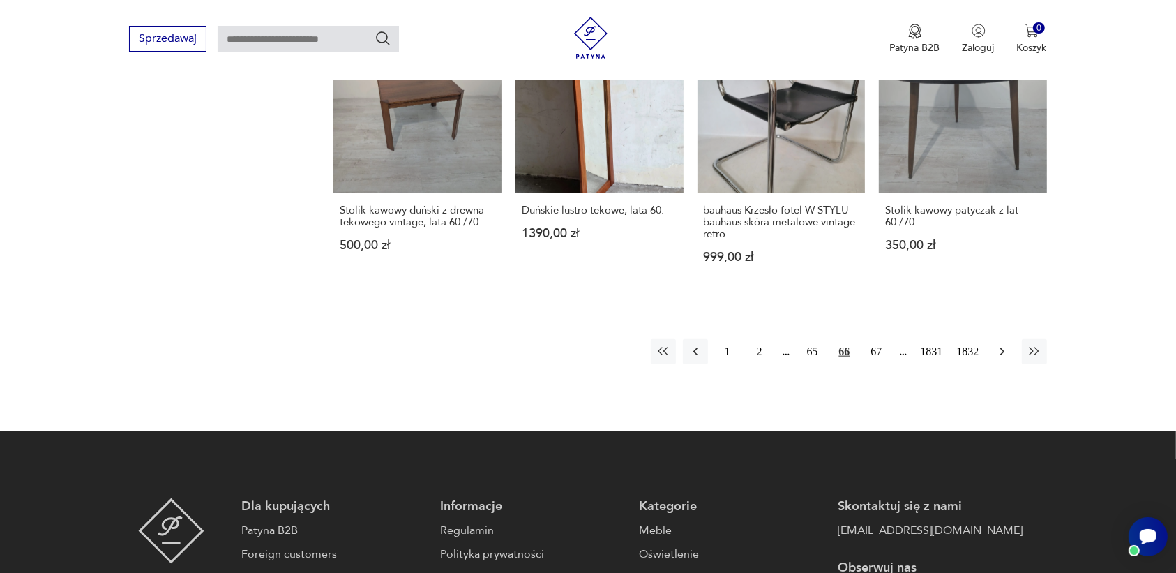
click at [999, 344] on icon "button" at bounding box center [1002, 351] width 14 height 14
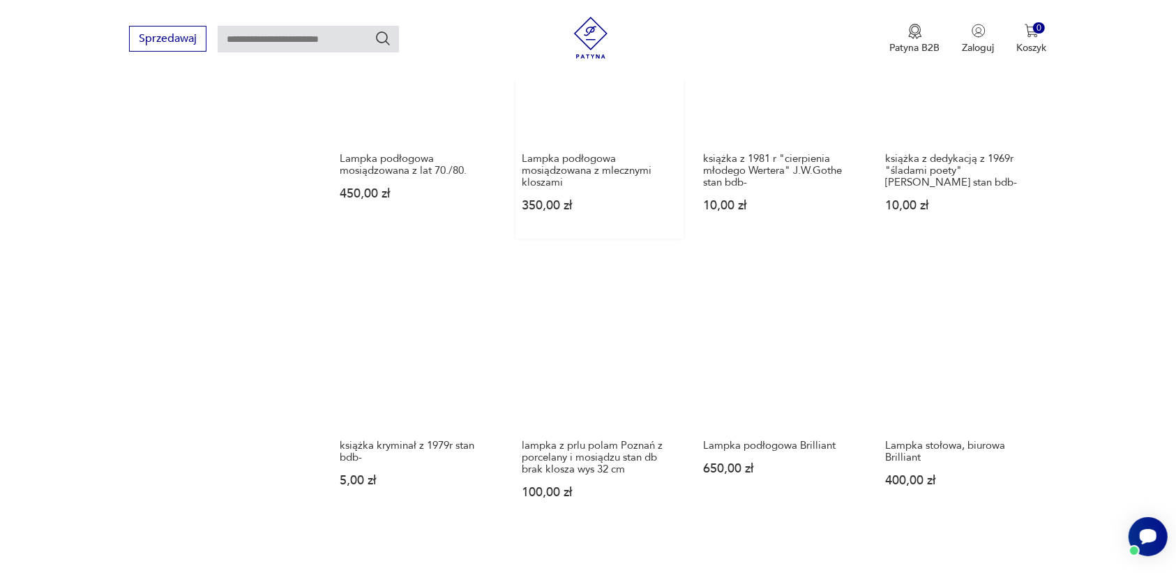
scroll to position [1226, 0]
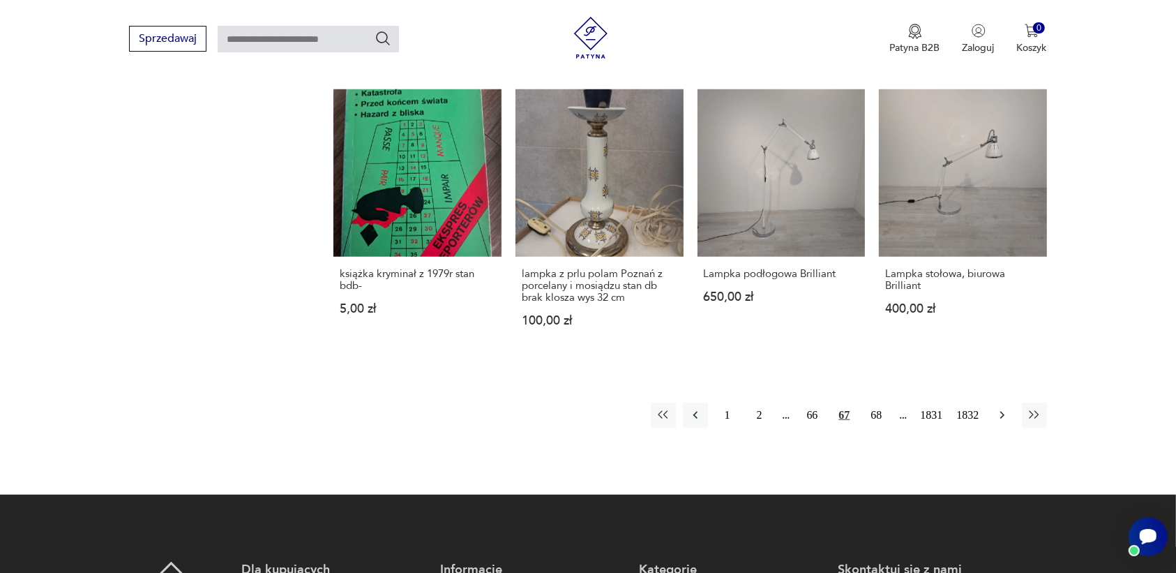
click at [996, 408] on icon "button" at bounding box center [1002, 415] width 14 height 14
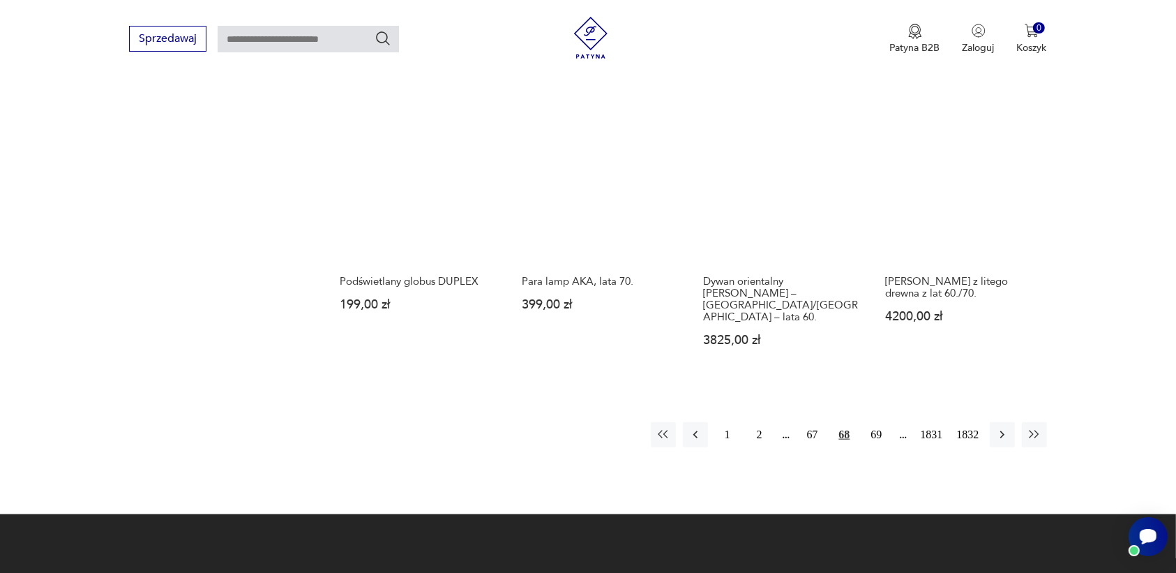
scroll to position [1226, 0]
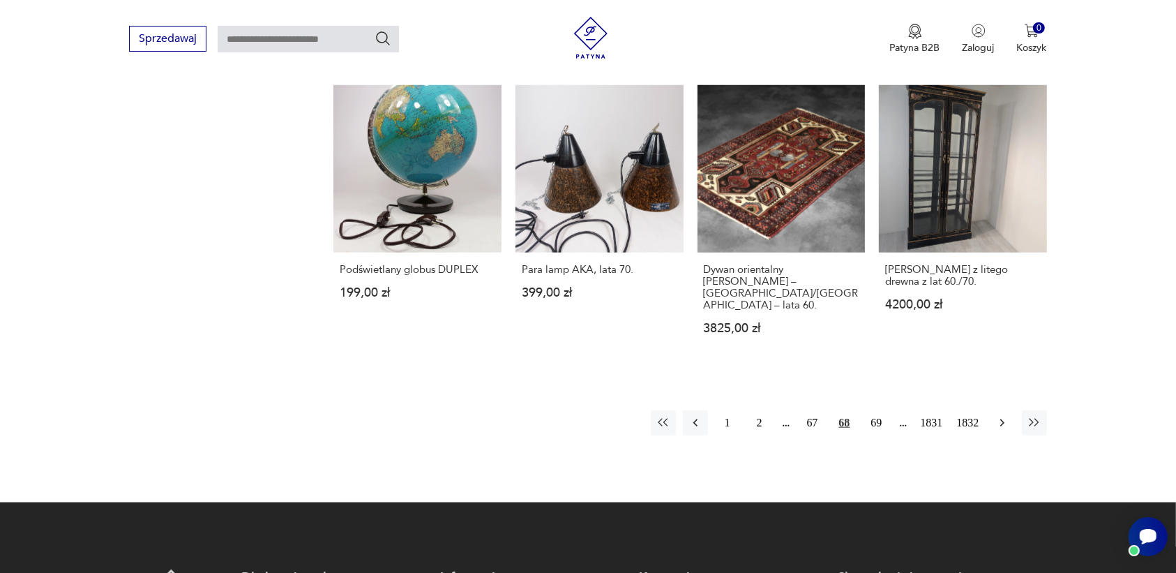
click at [1001, 416] on icon "button" at bounding box center [1002, 423] width 14 height 14
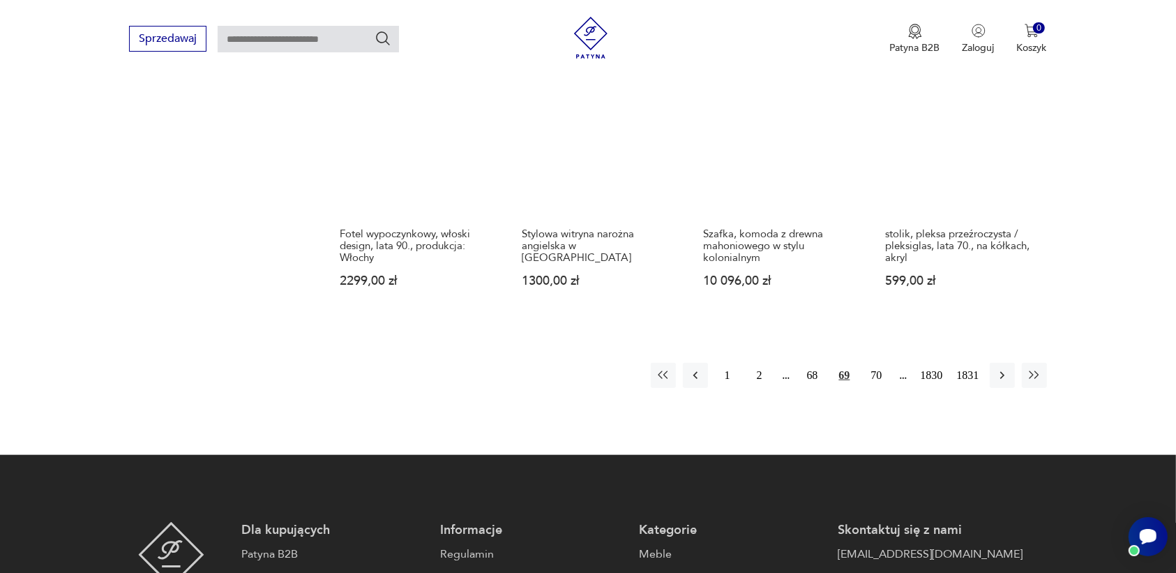
scroll to position [1313, 0]
